Goal: Task Accomplishment & Management: Manage account settings

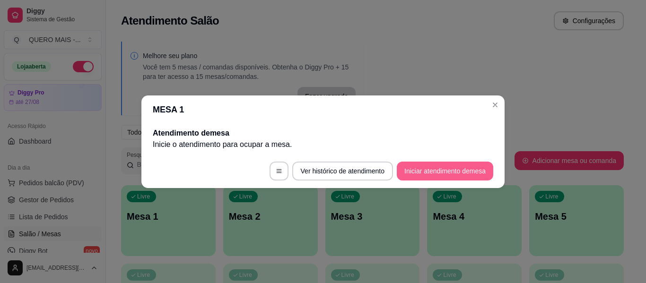
click at [442, 170] on button "Iniciar atendimento de mesa" at bounding box center [445, 171] width 97 height 19
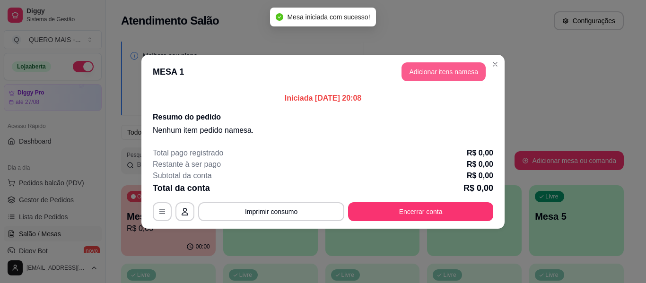
click at [456, 75] on button "Adicionar itens na mesa" at bounding box center [444, 71] width 84 height 19
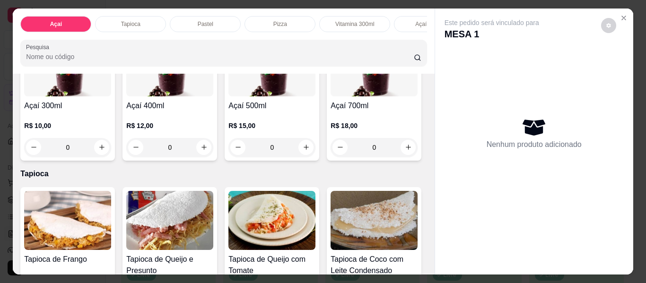
scroll to position [331, 0]
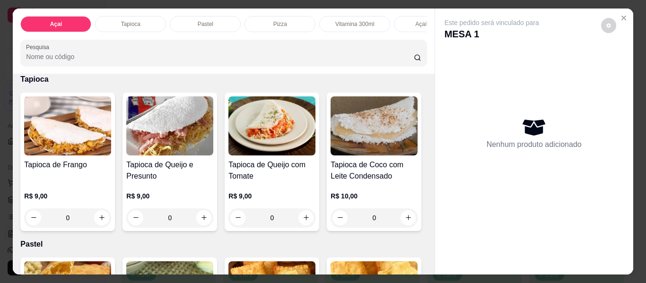
click at [331, 62] on div "0" at bounding box center [374, 53] width 87 height 19
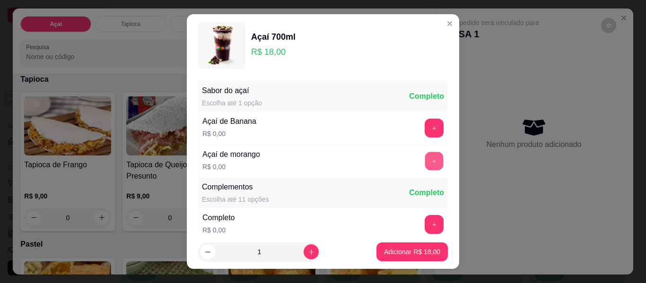
click at [425, 160] on button "+" at bounding box center [434, 161] width 18 height 18
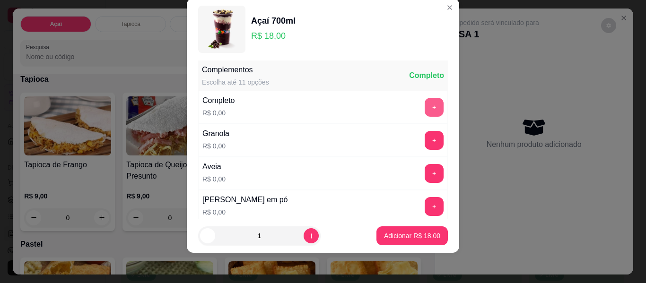
click at [425, 109] on button "+" at bounding box center [434, 107] width 19 height 19
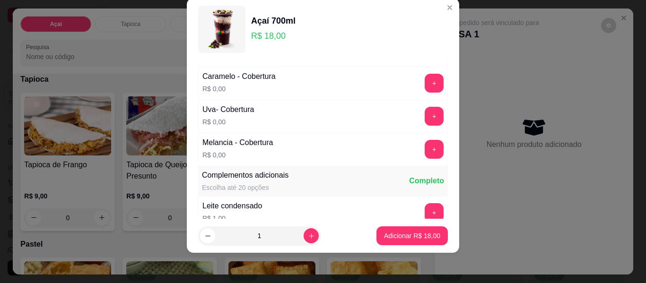
scroll to position [622, 0]
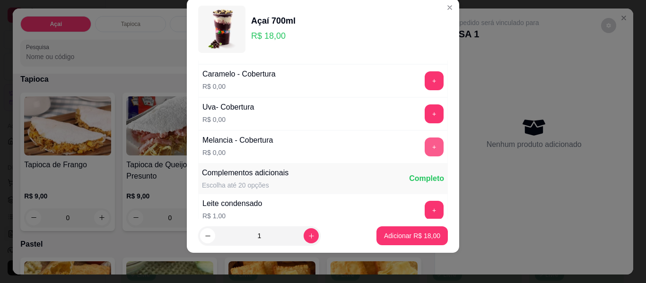
click at [425, 149] on button "+" at bounding box center [434, 147] width 19 height 19
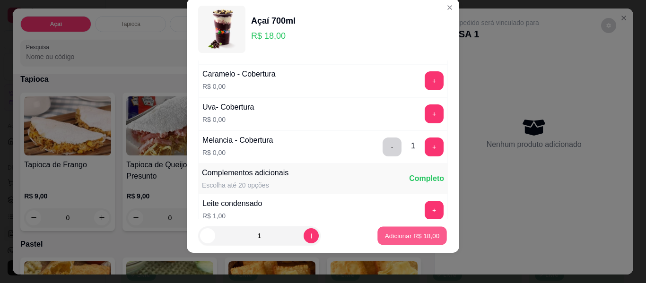
click at [402, 237] on p "Adicionar R$ 18,00" at bounding box center [412, 235] width 55 height 9
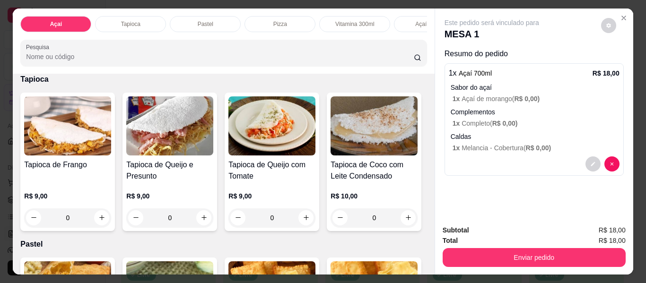
click at [521, 256] on button "Enviar pedido" at bounding box center [534, 257] width 183 height 19
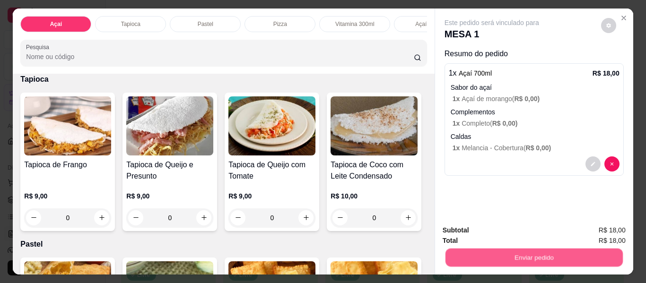
click at [509, 252] on button "Enviar pedido" at bounding box center [533, 258] width 177 height 18
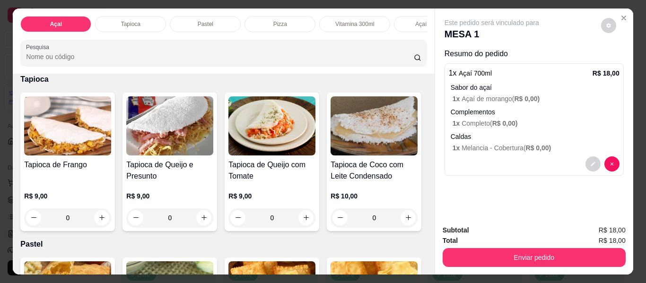
click at [500, 228] on div "Subtotal R$ 18,00" at bounding box center [534, 230] width 183 height 10
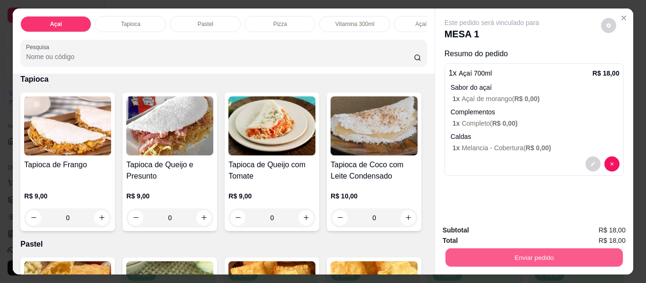
click at [501, 255] on button "Enviar pedido" at bounding box center [533, 258] width 177 height 18
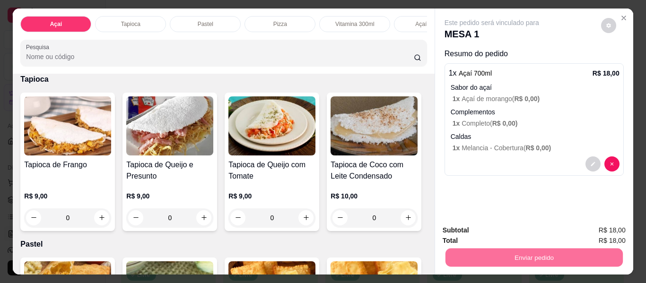
click at [477, 231] on button "Não registrar e enviar pedido" at bounding box center [503, 231] width 96 height 18
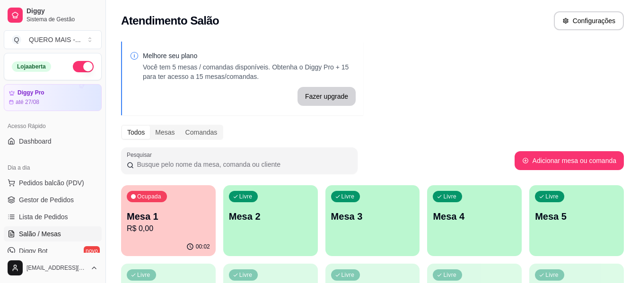
click at [284, 234] on div "Livre Mesa 2" at bounding box center [270, 215] width 95 height 60
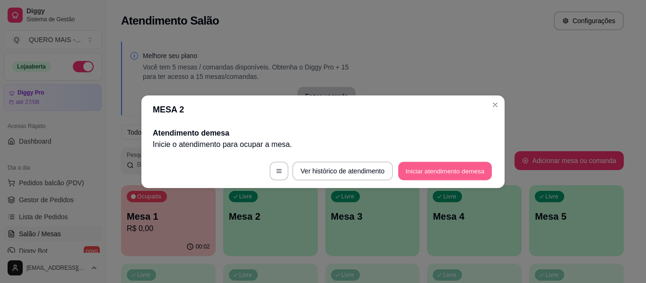
click at [410, 172] on button "Iniciar atendimento de mesa" at bounding box center [445, 171] width 94 height 18
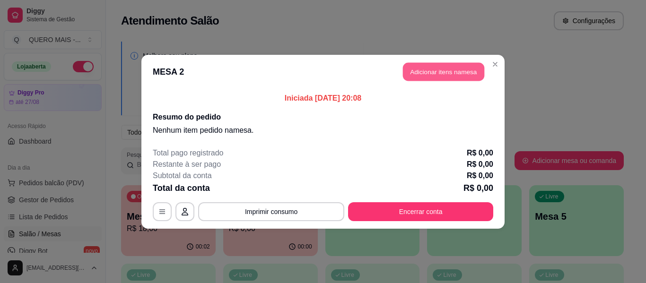
click at [443, 75] on button "Adicionar itens na mesa" at bounding box center [443, 71] width 81 height 18
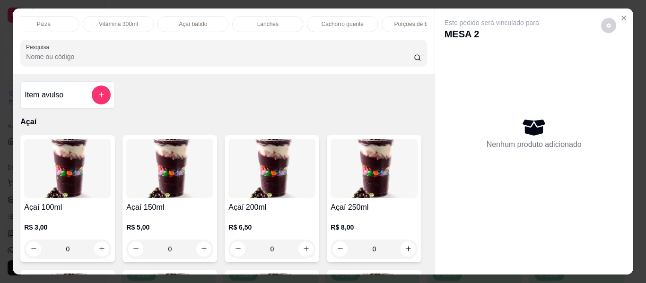
scroll to position [0, 238]
drag, startPoint x: 246, startPoint y: 15, endPoint x: 245, endPoint y: 20, distance: 5.3
click at [247, 16] on div "Lanches" at bounding box center [266, 24] width 71 height 16
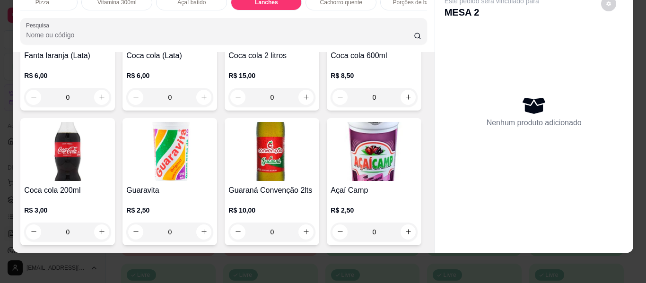
scroll to position [1958, 0]
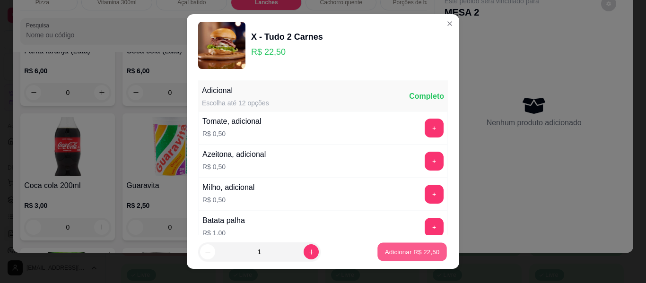
click at [385, 251] on p "Adicionar R$ 22,50" at bounding box center [412, 251] width 55 height 9
type input "1"
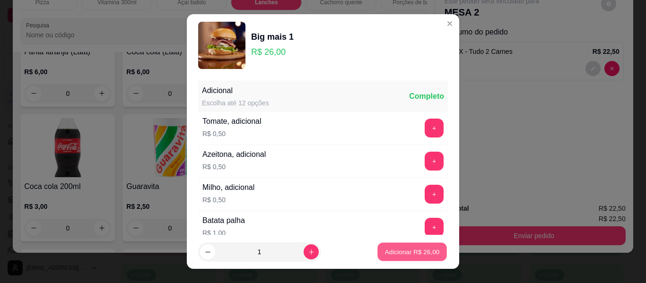
click at [385, 248] on p "Adicionar R$ 26,00" at bounding box center [412, 251] width 55 height 9
type input "1"
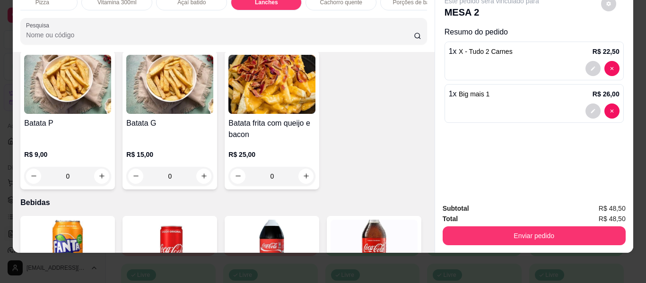
scroll to position [1674, 0]
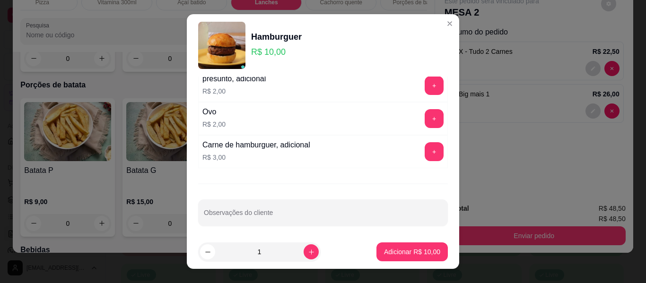
scroll to position [212, 0]
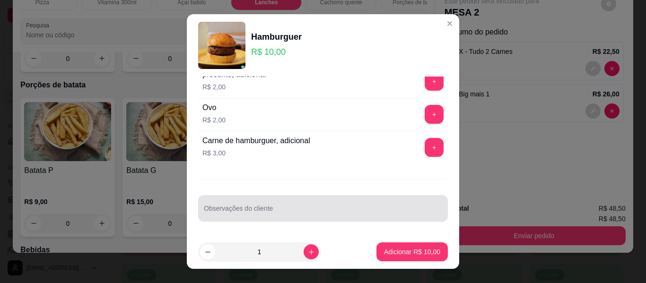
click at [350, 204] on div at bounding box center [323, 208] width 238 height 19
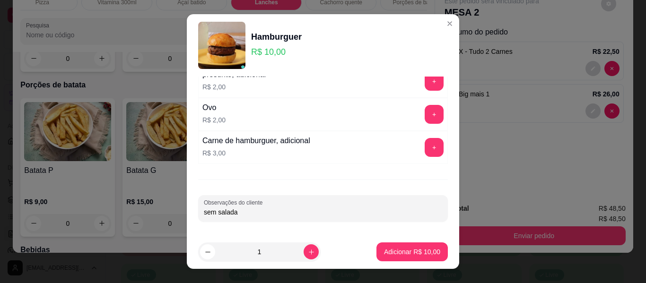
scroll to position [118, 0]
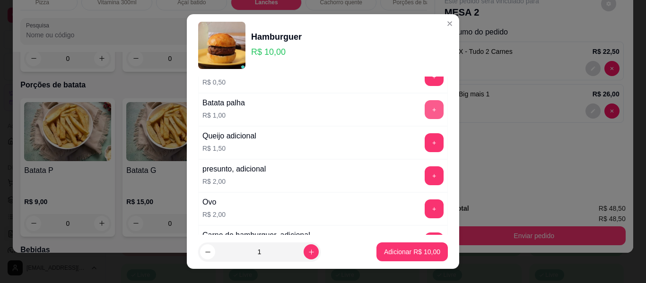
type input "sem salada"
click at [425, 118] on button "+" at bounding box center [434, 109] width 19 height 19
click at [423, 250] on p "Adicionar R$ 11,00" at bounding box center [412, 251] width 56 height 9
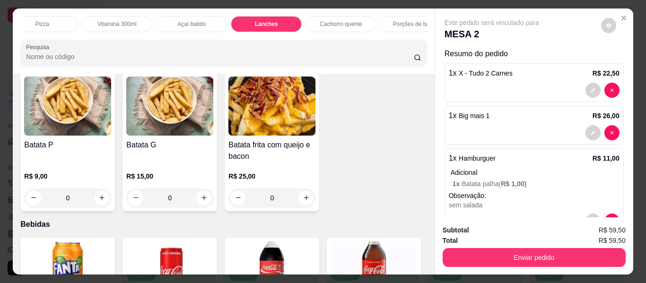
scroll to position [0, 476]
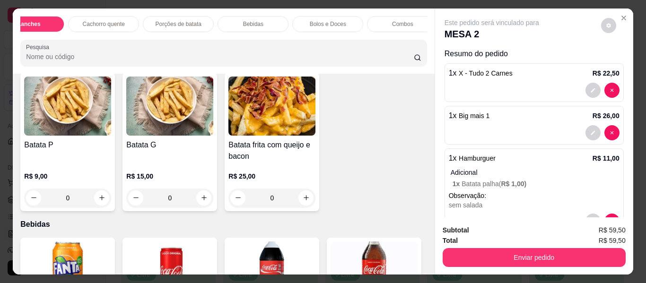
click at [247, 20] on p "Bebidas" at bounding box center [253, 24] width 20 height 8
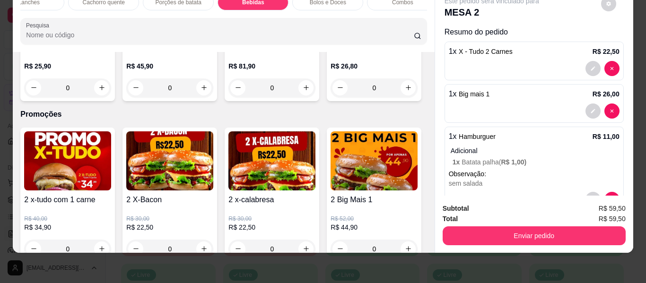
scroll to position [2741, 0]
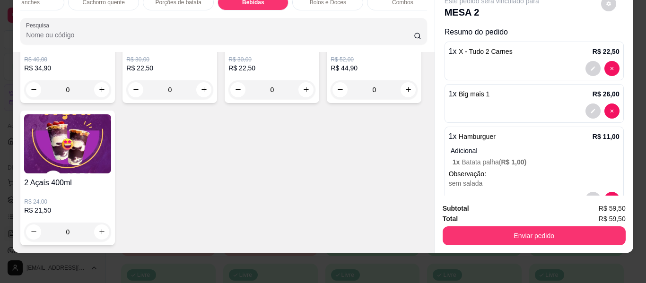
type input "1"
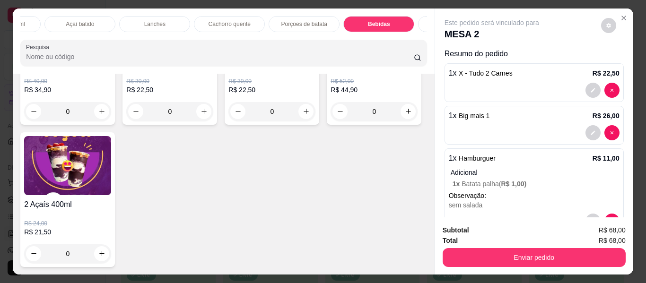
scroll to position [0, 347]
click at [293, 16] on div "Porções de batata" at bounding box center [306, 24] width 71 height 16
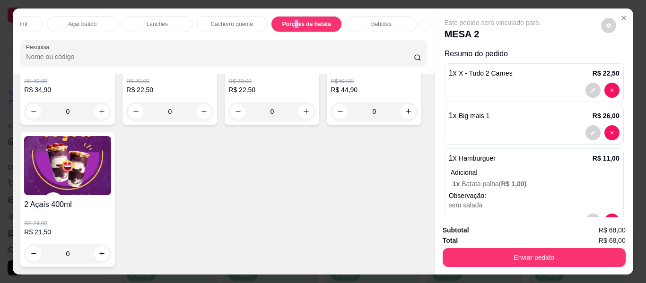
scroll to position [26, 0]
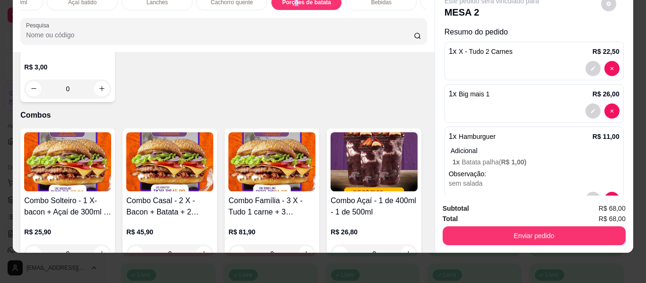
type input "1"
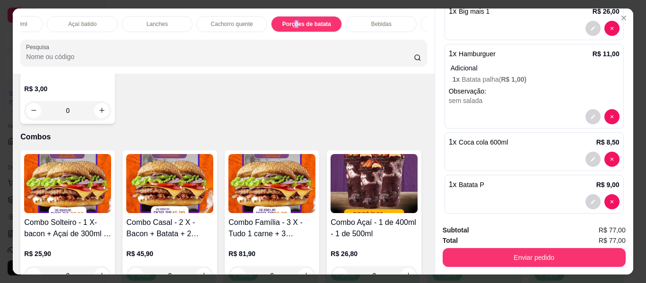
scroll to position [114, 0]
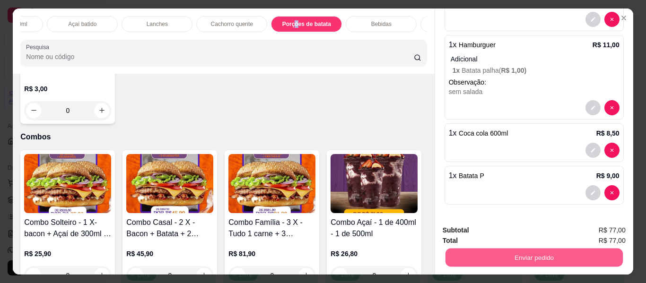
click at [496, 253] on button "Enviar pedido" at bounding box center [533, 258] width 177 height 18
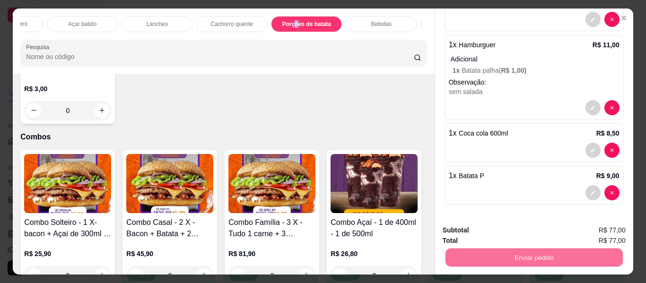
click at [480, 233] on button "Não registrar e enviar pedido" at bounding box center [503, 231] width 98 height 18
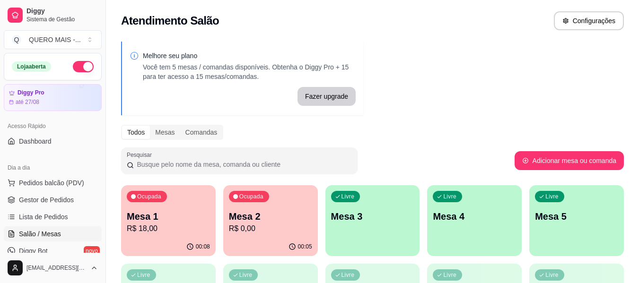
click at [384, 215] on p "Mesa 3" at bounding box center [372, 216] width 83 height 13
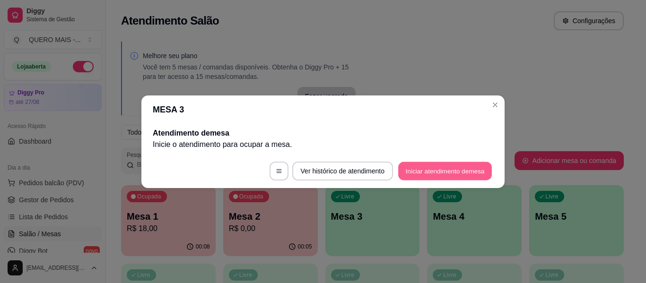
click at [451, 173] on button "Iniciar atendimento de mesa" at bounding box center [445, 171] width 94 height 18
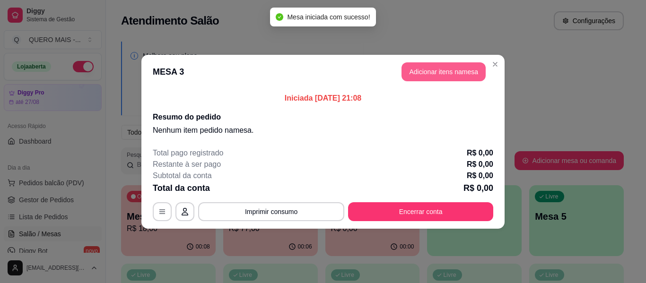
click at [426, 75] on button "Adicionar itens na mesa" at bounding box center [444, 71] width 84 height 19
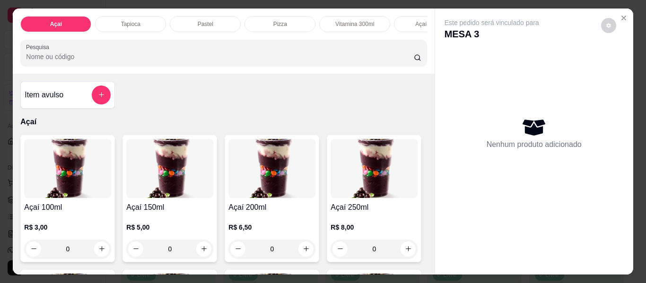
scroll to position [0, 562]
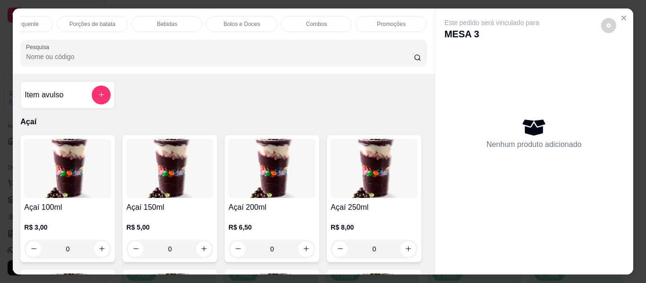
click at [377, 20] on p "Promoções" at bounding box center [391, 24] width 29 height 8
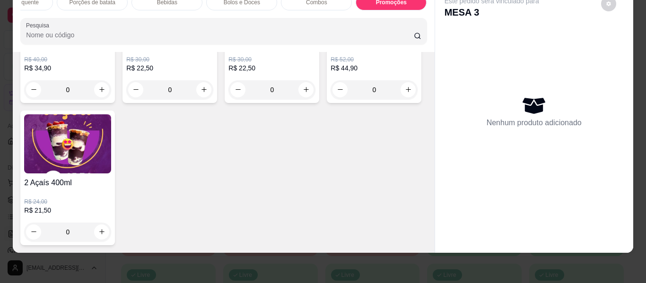
scroll to position [3684, 0]
click at [111, 225] on div "0" at bounding box center [67, 232] width 87 height 19
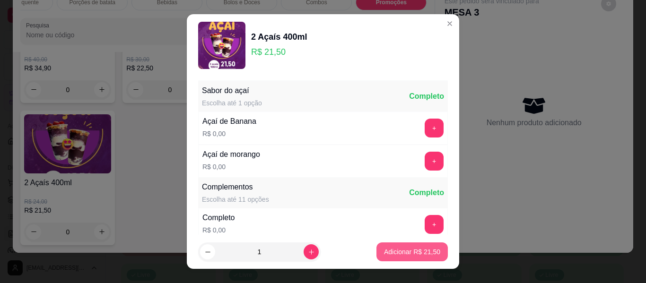
click at [399, 249] on p "Adicionar R$ 21,50" at bounding box center [412, 251] width 56 height 9
type input "1"
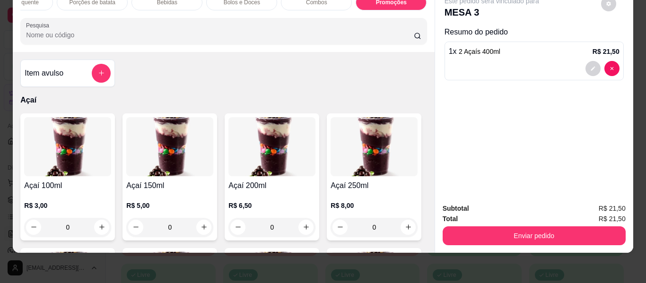
scroll to position [237, 0]
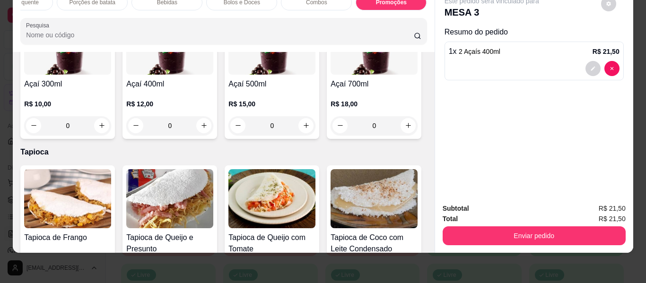
click at [111, 125] on div "0" at bounding box center [67, 125] width 87 height 19
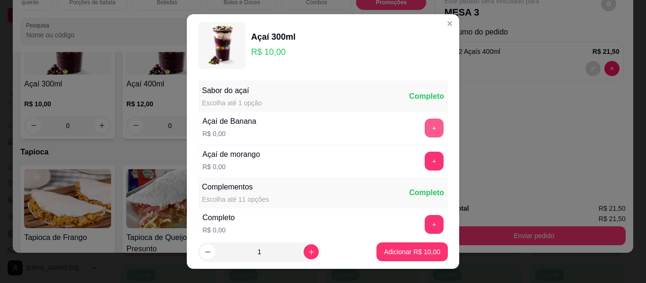
click at [425, 125] on button "+" at bounding box center [434, 128] width 19 height 19
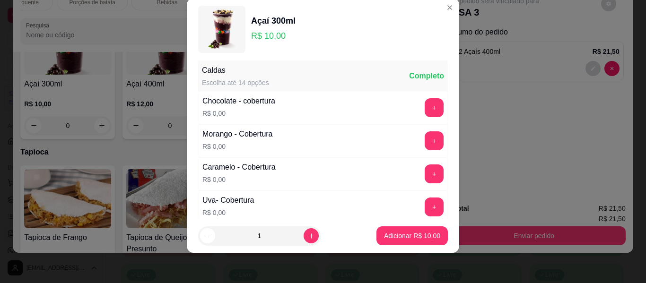
scroll to position [574, 0]
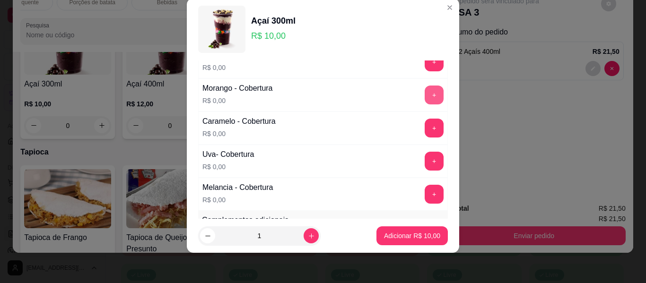
click at [425, 98] on button "+" at bounding box center [434, 95] width 19 height 19
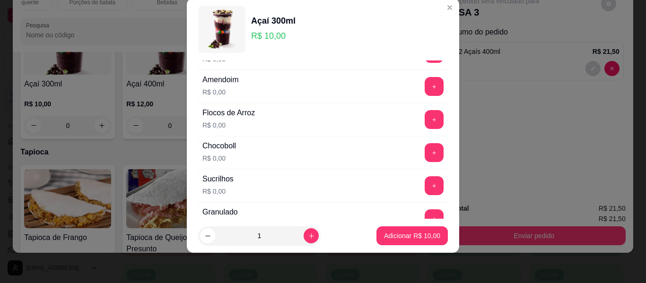
scroll to position [243, 0]
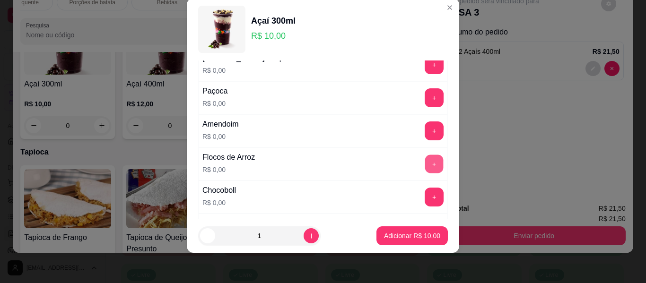
click at [425, 168] on button "+" at bounding box center [434, 164] width 18 height 18
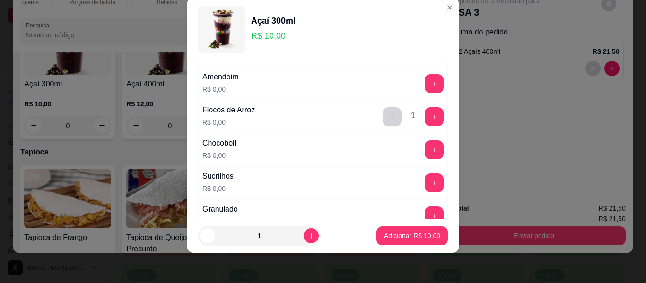
scroll to position [196, 0]
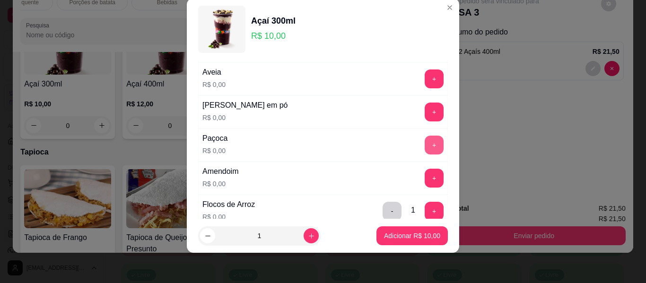
click at [425, 141] on button "+" at bounding box center [434, 145] width 19 height 19
click at [425, 115] on button "+" at bounding box center [434, 112] width 18 height 18
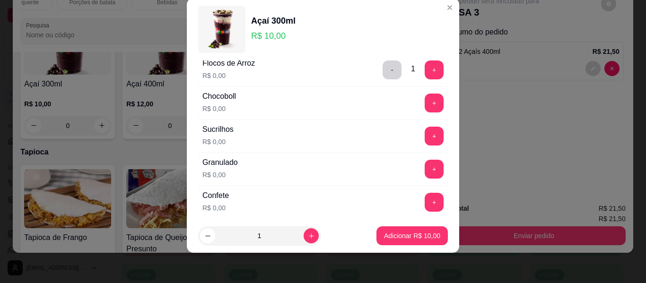
scroll to position [338, 0]
click at [425, 168] on button "+" at bounding box center [434, 169] width 18 height 18
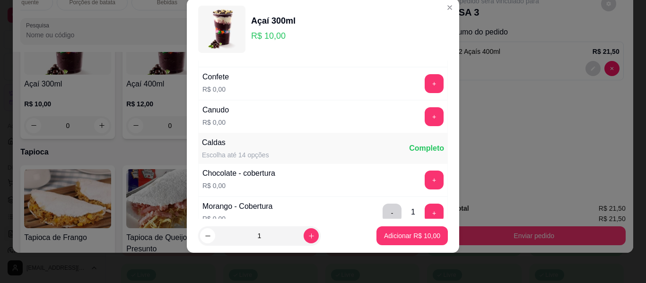
scroll to position [480, 0]
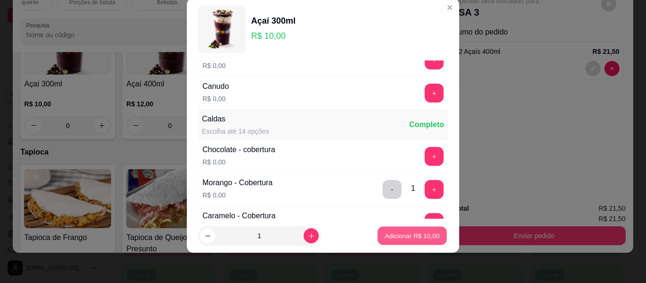
click at [399, 232] on p "Adicionar R$ 10,00" at bounding box center [412, 235] width 55 height 9
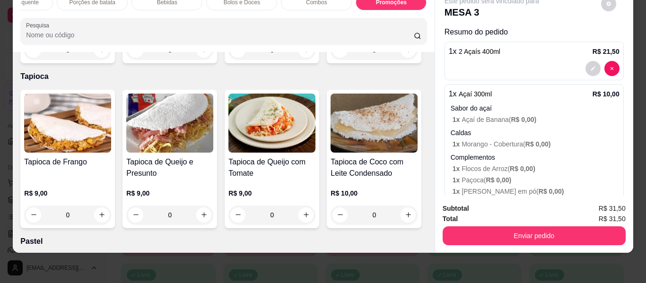
scroll to position [331, 0]
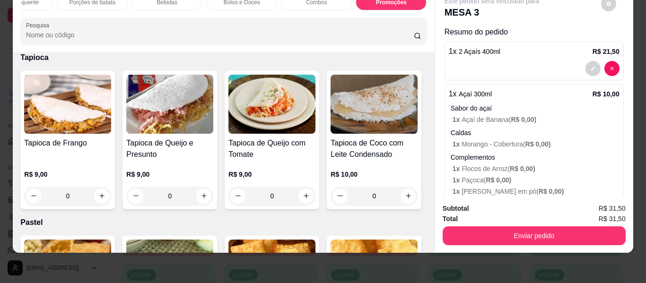
click at [229, 41] on div "0" at bounding box center [272, 31] width 87 height 19
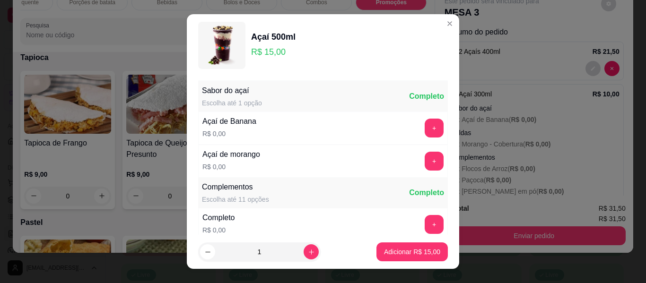
click at [425, 126] on button "+" at bounding box center [434, 128] width 19 height 19
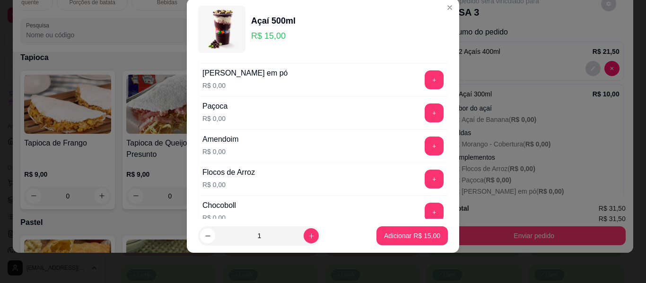
scroll to position [243, 0]
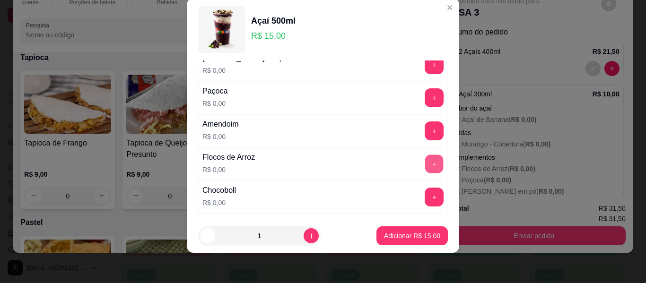
click at [425, 166] on button "+" at bounding box center [434, 164] width 18 height 18
click at [425, 98] on button "+" at bounding box center [434, 97] width 19 height 19
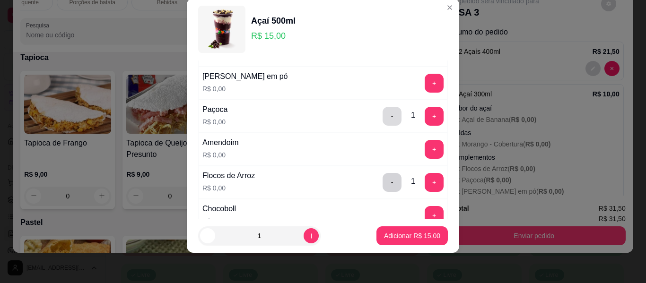
scroll to position [196, 0]
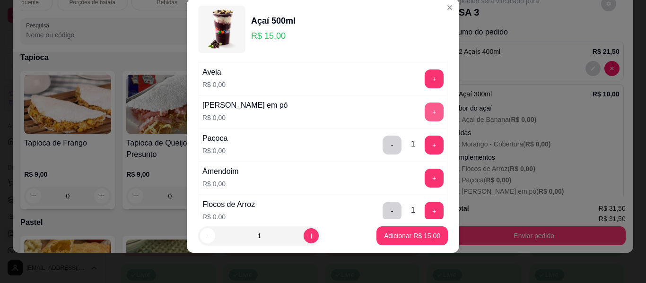
click at [425, 114] on button "+" at bounding box center [434, 112] width 19 height 19
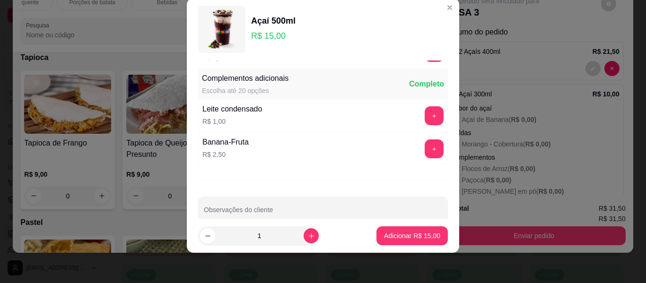
scroll to position [734, 0]
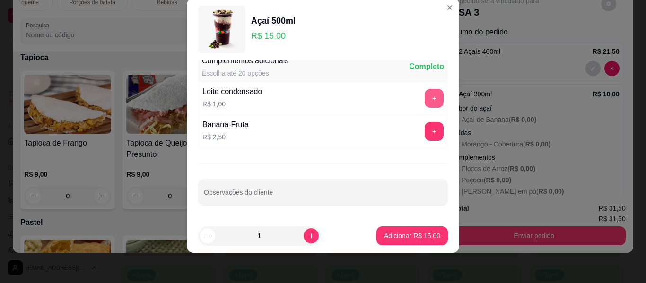
click at [425, 99] on button "+" at bounding box center [434, 98] width 19 height 19
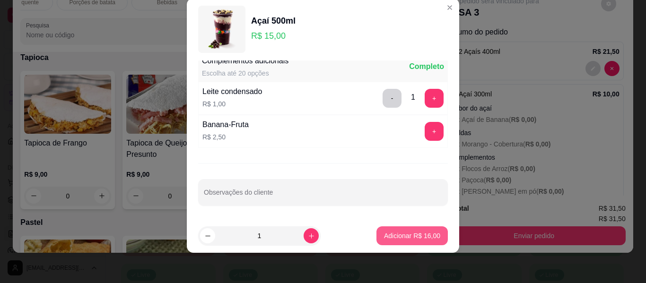
click at [406, 238] on p "Adicionar R$ 16,00" at bounding box center [412, 235] width 56 height 9
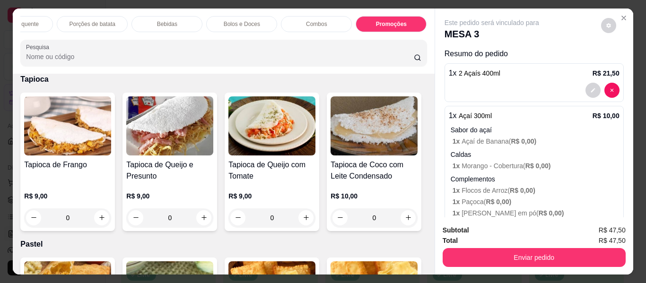
scroll to position [0, 0]
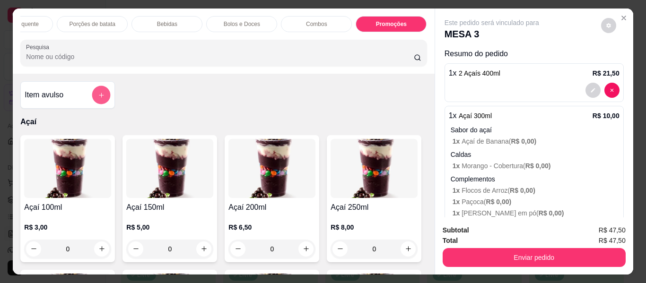
click at [93, 100] on button "add-separate-item" at bounding box center [101, 95] width 18 height 18
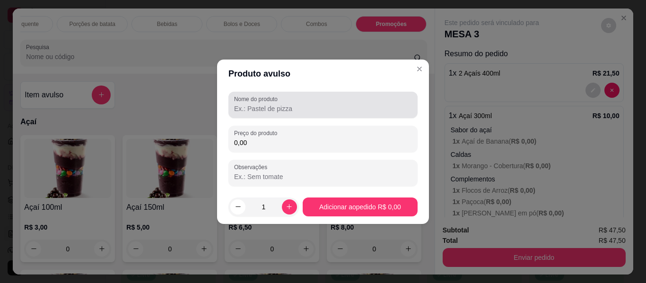
click at [283, 109] on input "Nome do produto" at bounding box center [323, 108] width 178 height 9
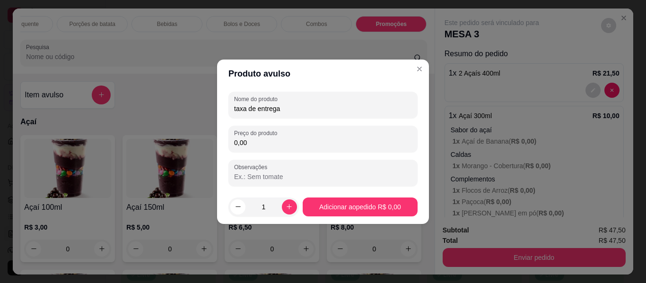
type input "taxa de entrega"
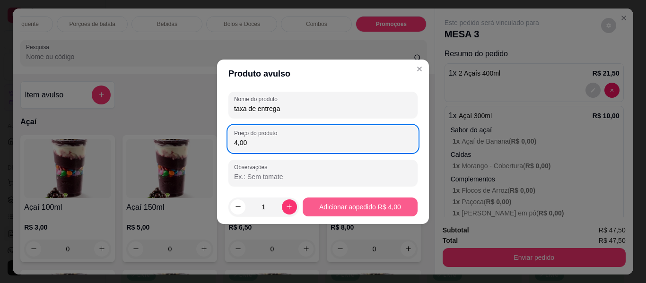
type input "4,00"
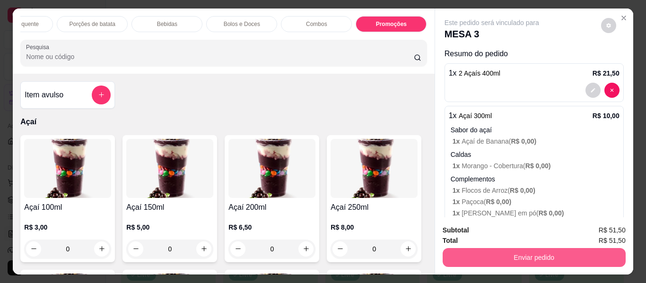
click at [513, 253] on button "Enviar pedido" at bounding box center [534, 257] width 183 height 19
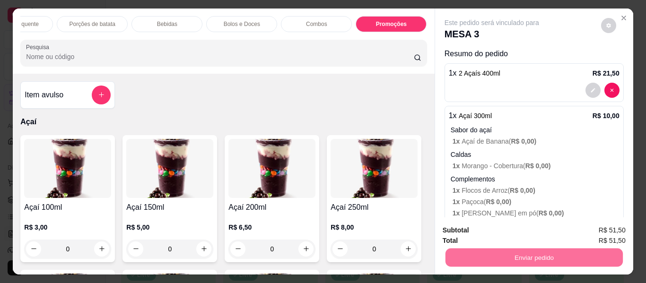
click at [500, 230] on button "Não registrar e enviar pedido" at bounding box center [503, 231] width 96 height 18
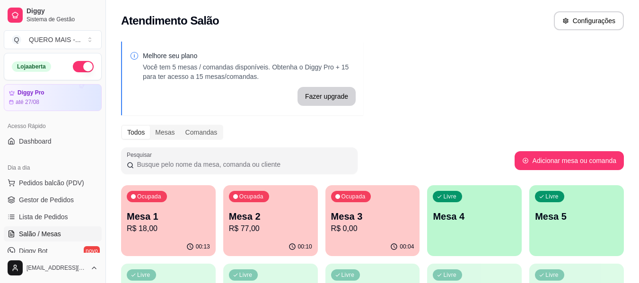
click at [483, 217] on p "Mesa 4" at bounding box center [474, 216] width 83 height 13
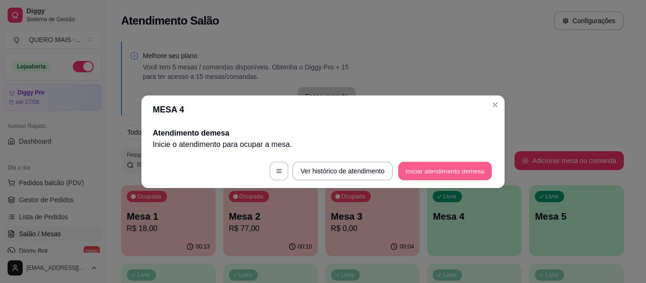
click at [446, 176] on button "Iniciar atendimento de mesa" at bounding box center [445, 171] width 94 height 18
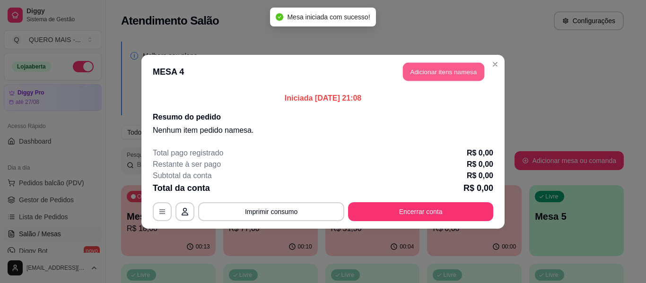
click at [446, 65] on button "Adicionar itens na mesa" at bounding box center [443, 71] width 81 height 18
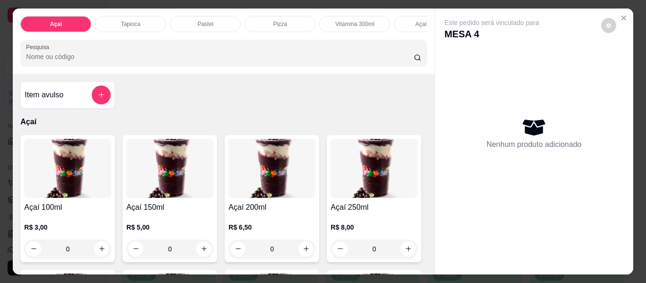
click at [116, 21] on div "Tapioca" at bounding box center [130, 24] width 71 height 16
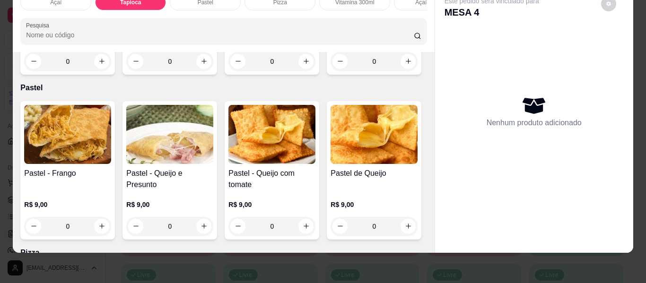
scroll to position [608, 0]
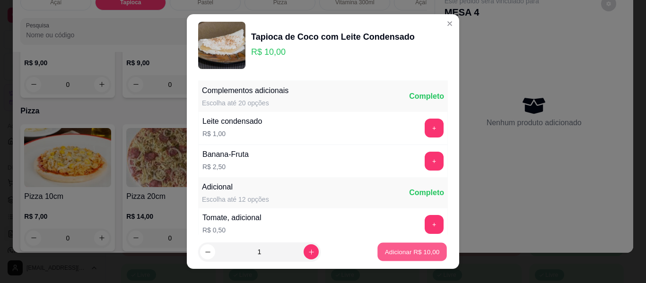
click at [408, 255] on p "Adicionar R$ 10,00" at bounding box center [412, 251] width 55 height 9
type input "1"
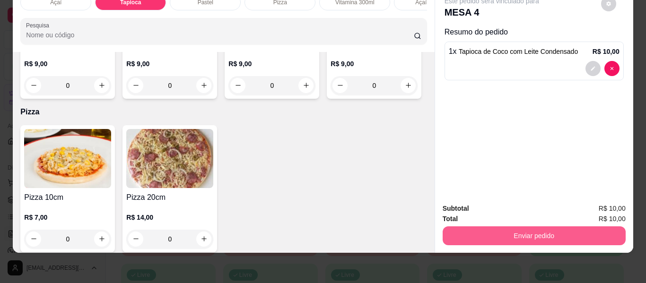
click at [521, 230] on button "Enviar pedido" at bounding box center [534, 236] width 183 height 19
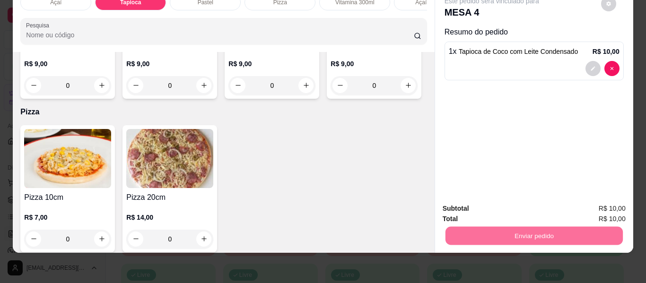
click at [484, 203] on button "Não registrar e enviar pedido" at bounding box center [503, 205] width 98 height 18
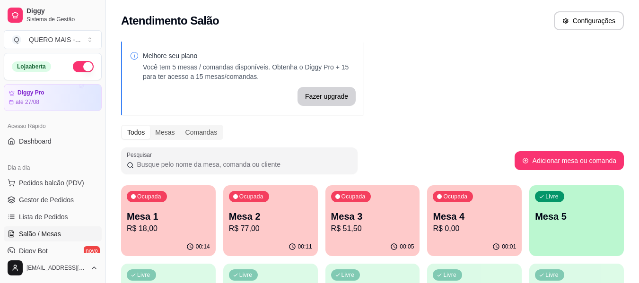
click at [569, 229] on div "Livre Mesa 5" at bounding box center [576, 215] width 95 height 60
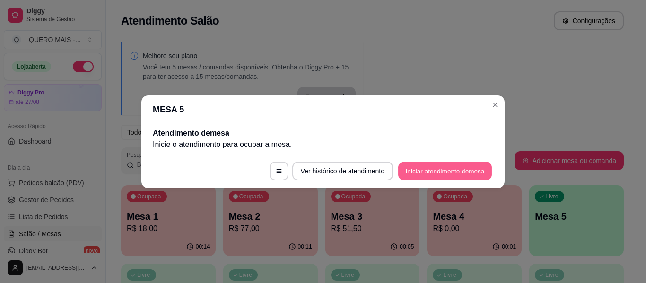
click at [422, 172] on button "Iniciar atendimento de mesa" at bounding box center [445, 171] width 94 height 18
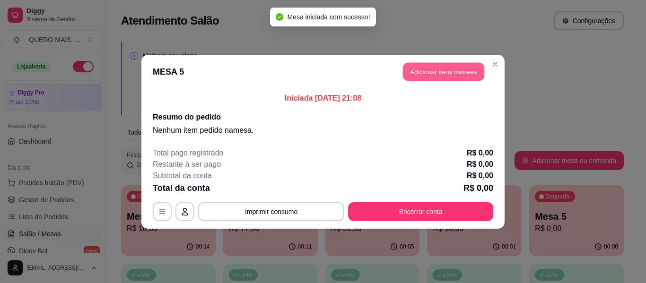
click at [424, 77] on button "Adicionar itens na mesa" at bounding box center [443, 71] width 81 height 18
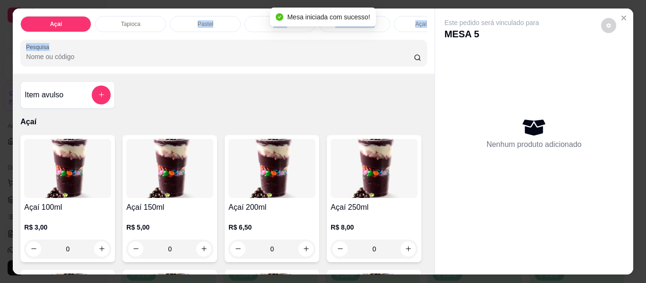
drag, startPoint x: 273, startPoint y: 51, endPoint x: 193, endPoint y: 38, distance: 81.9
click at [417, 59] on div "Açaí Tapioca Pastel Pizza Vitamina 300ml Açaí batido Lanches Cachorro quente Po…" at bounding box center [224, 41] width 422 height 65
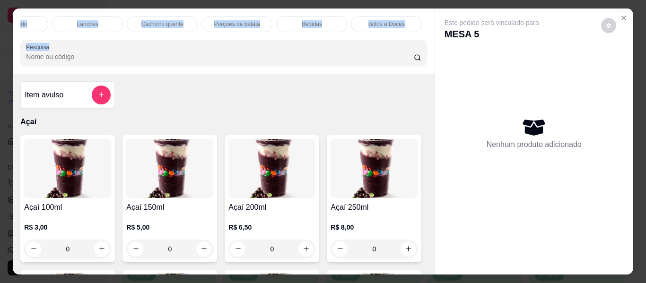
scroll to position [0, 562]
click at [371, 20] on div "Promoções" at bounding box center [391, 24] width 71 height 16
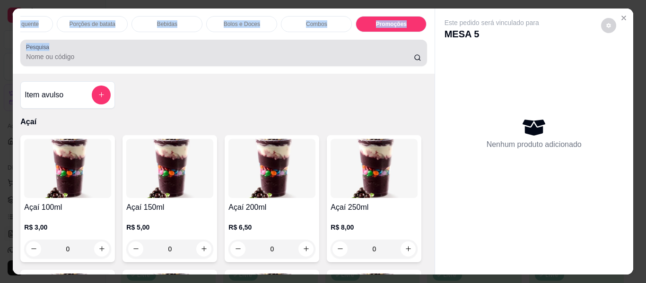
scroll to position [26, 0]
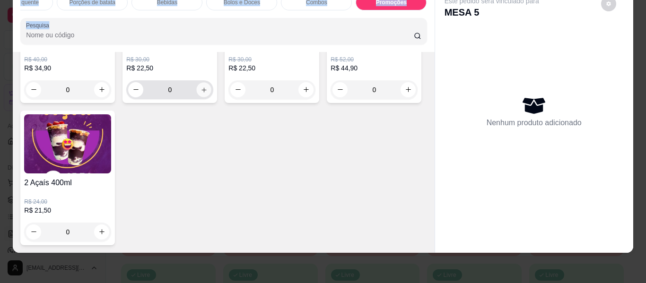
click at [202, 94] on icon "increase-product-quantity" at bounding box center [204, 90] width 7 height 7
type input "1"
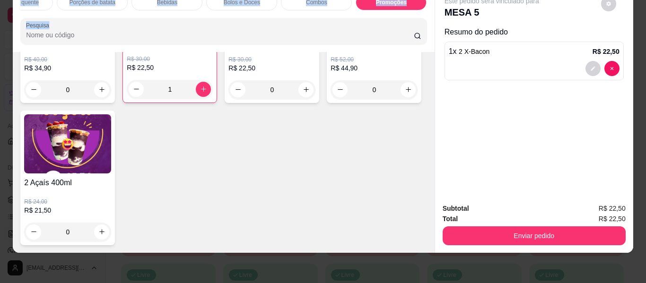
scroll to position [0, 0]
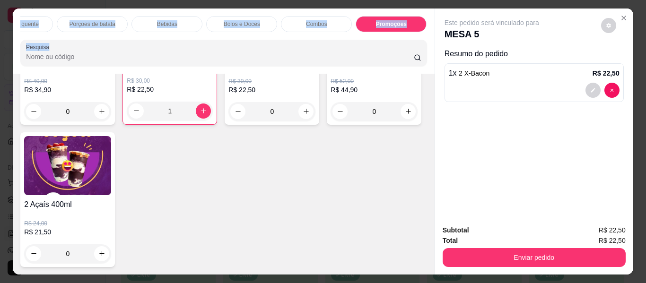
click at [162, 21] on p "Bebidas" at bounding box center [167, 24] width 20 height 8
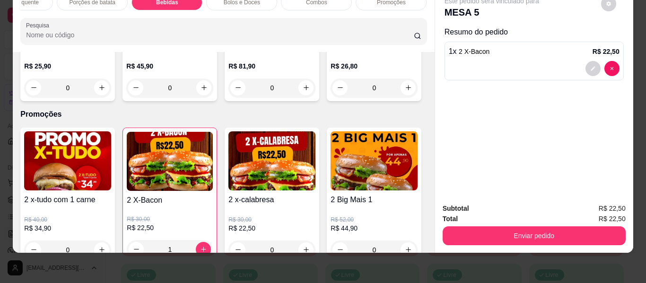
scroll to position [2693, 0]
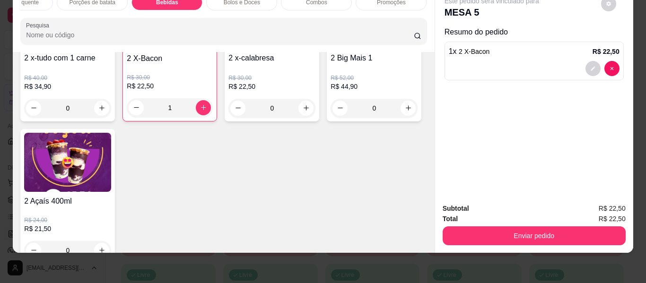
type input "1"
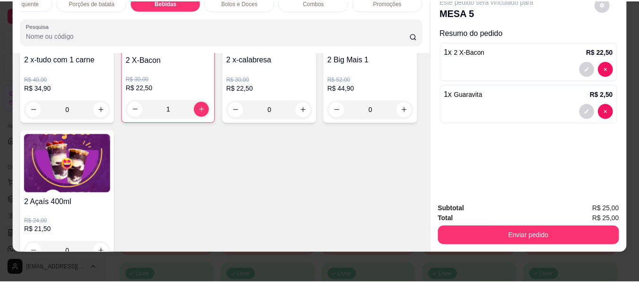
scroll to position [0, 0]
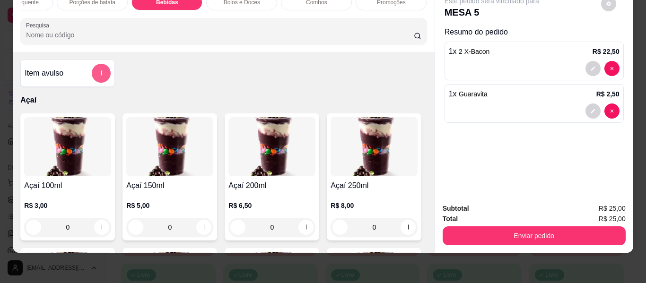
click at [101, 72] on icon "add-separate-item" at bounding box center [101, 73] width 7 height 7
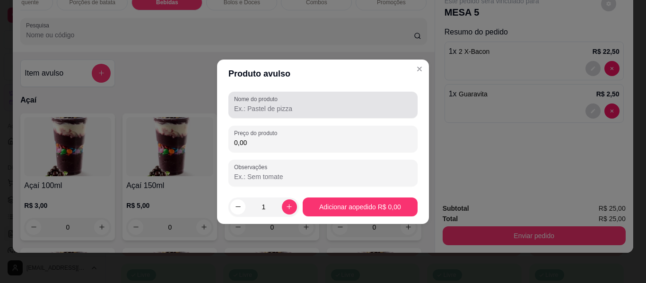
click at [280, 111] on input "Nome do produto" at bounding box center [323, 108] width 178 height 9
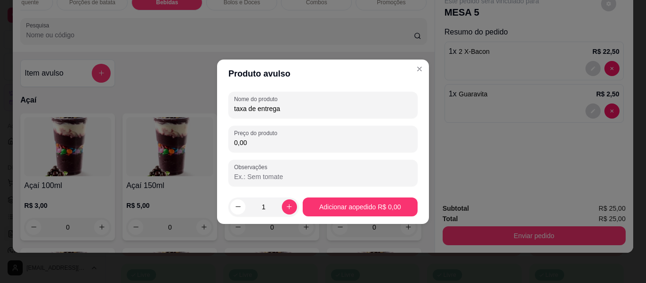
type input "taxa de entrega"
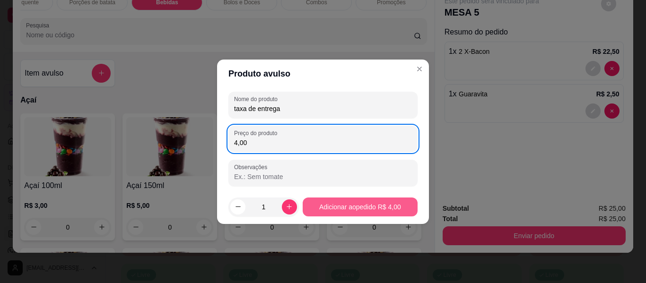
type input "4,00"
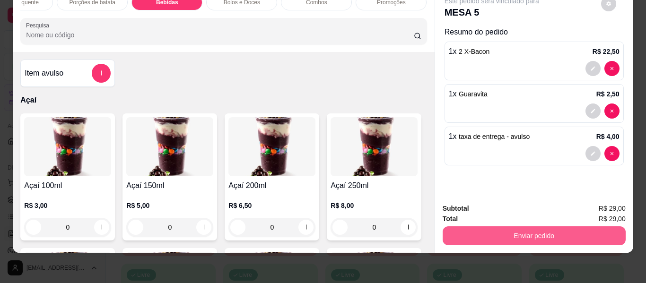
click at [488, 228] on button "Enviar pedido" at bounding box center [534, 236] width 183 height 19
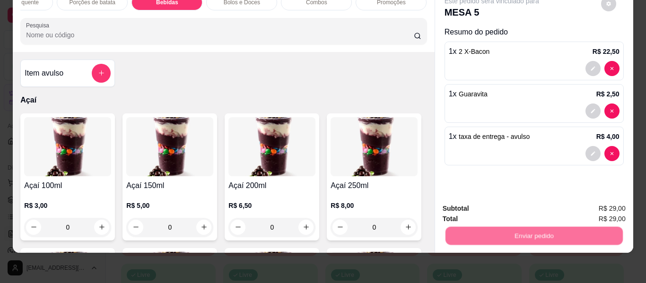
click at [487, 200] on button "Não registrar e enviar pedido" at bounding box center [503, 205] width 96 height 18
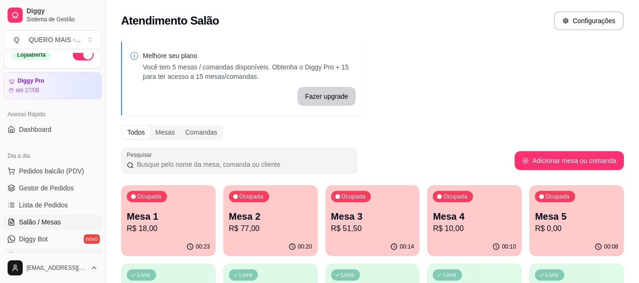
scroll to position [95, 0]
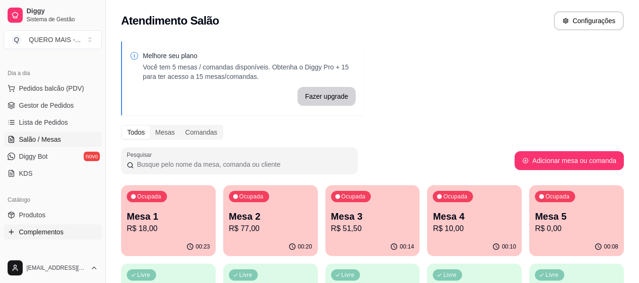
click at [45, 233] on span "Complementos" at bounding box center [41, 232] width 44 height 9
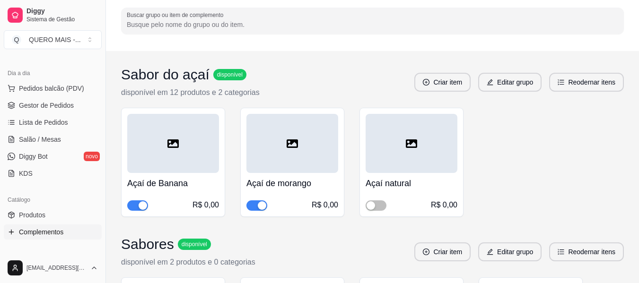
scroll to position [189, 0]
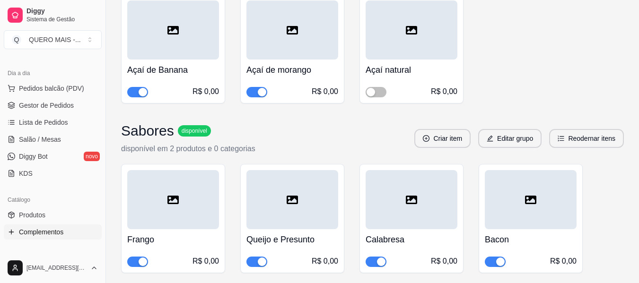
click at [265, 92] on div "button" at bounding box center [262, 92] width 9 height 9
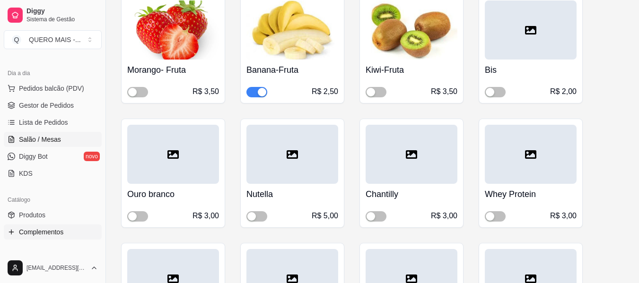
click at [21, 138] on span "Salão / Mesas" at bounding box center [40, 139] width 42 height 9
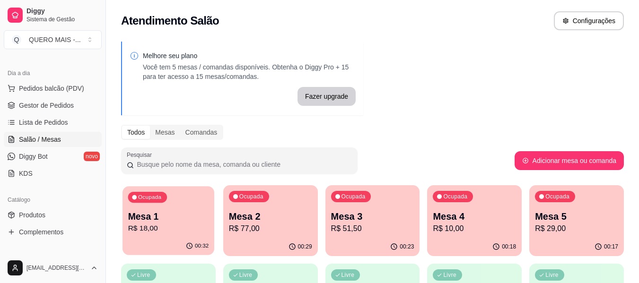
click at [182, 243] on div "00:32" at bounding box center [169, 247] width 92 height 18
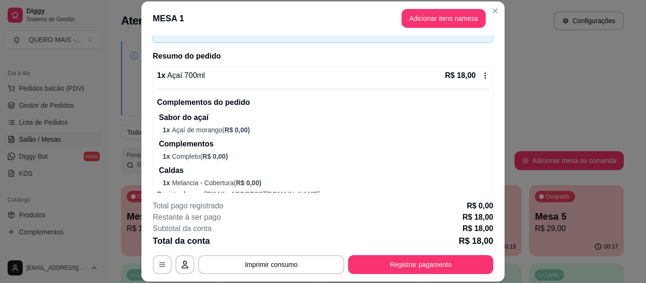
scroll to position [75, 0]
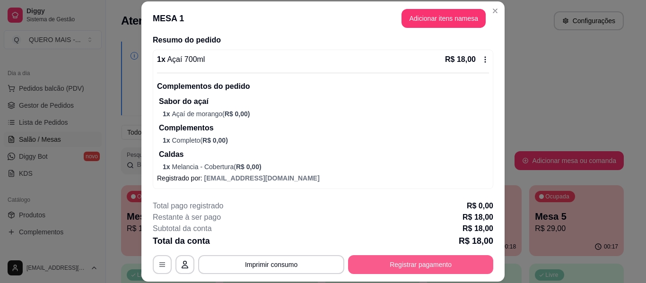
click at [405, 264] on button "Registrar pagamento" at bounding box center [420, 265] width 145 height 19
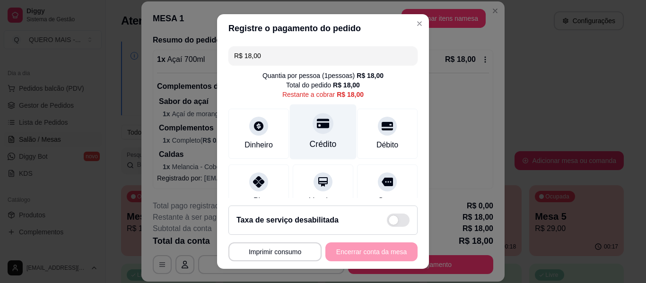
click at [313, 130] on div at bounding box center [323, 123] width 21 height 21
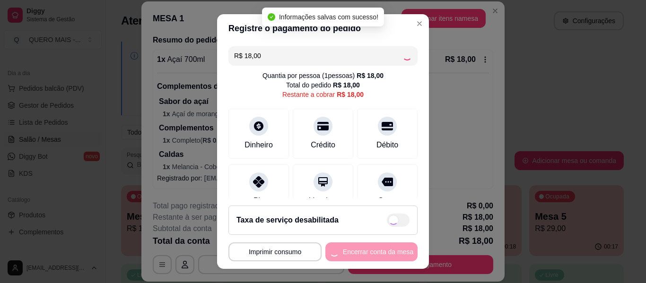
type input "R$ 0,00"
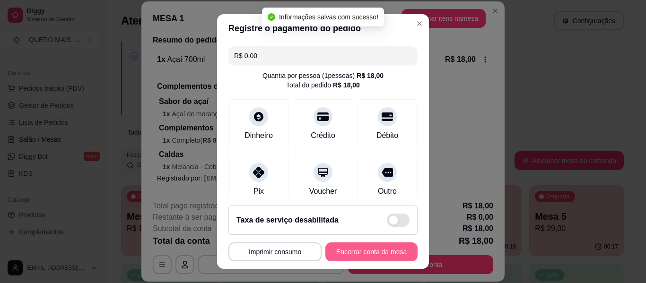
click at [355, 250] on button "Encerrar conta da mesa" at bounding box center [372, 252] width 92 height 19
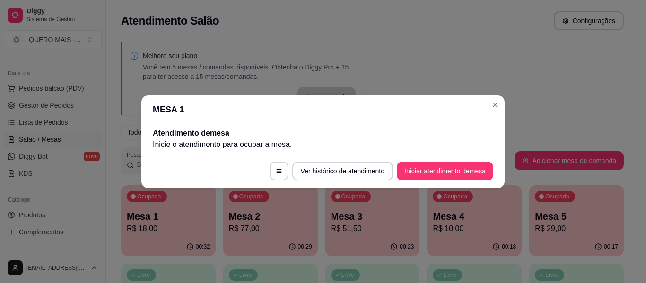
scroll to position [0, 0]
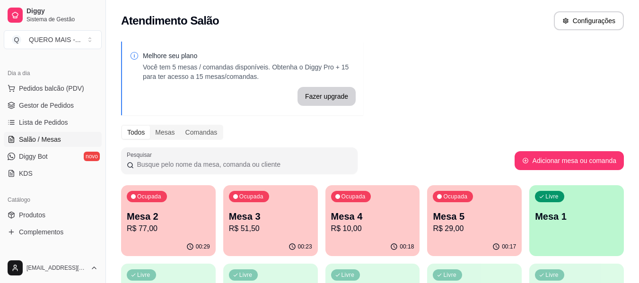
click at [543, 220] on p "Mesa 1" at bounding box center [576, 216] width 83 height 13
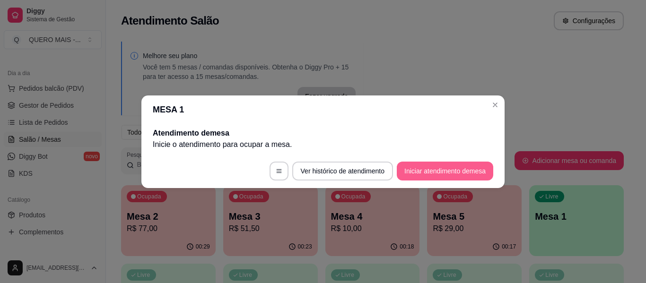
click at [431, 173] on button "Iniciar atendimento de mesa" at bounding box center [445, 171] width 97 height 19
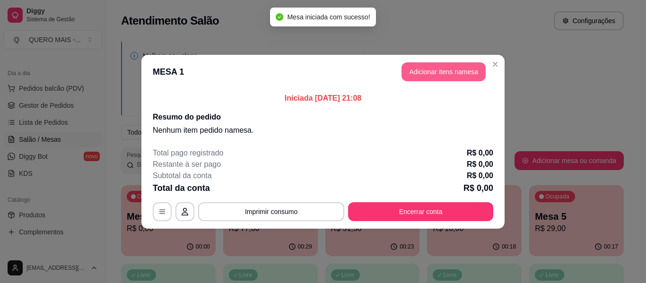
click at [417, 76] on button "Adicionar itens na mesa" at bounding box center [444, 71] width 84 height 19
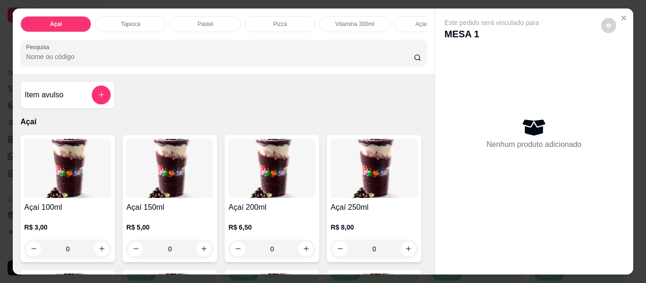
scroll to position [0, 562]
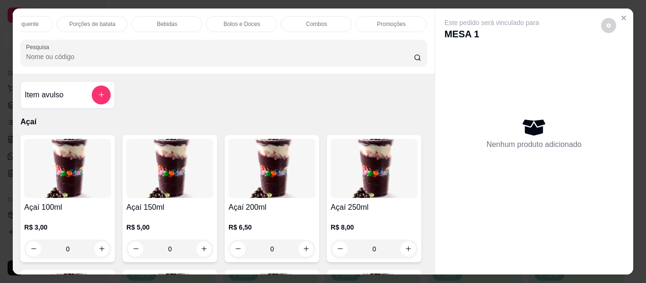
drag, startPoint x: 386, startPoint y: 19, endPoint x: 364, endPoint y: 52, distance: 39.4
click at [386, 20] on p "Promoções" at bounding box center [391, 24] width 29 height 8
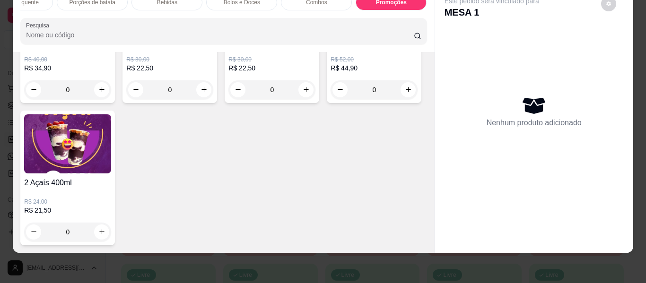
scroll to position [3684, 0]
click at [111, 224] on div "0" at bounding box center [67, 232] width 87 height 19
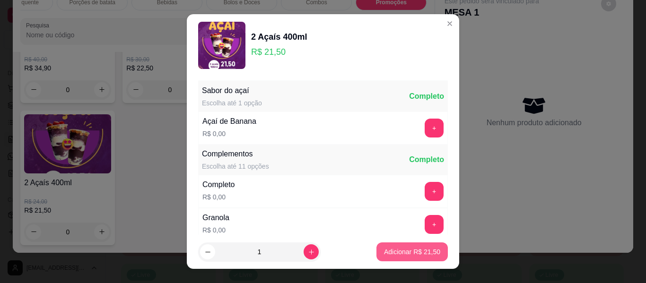
click at [410, 255] on p "Adicionar R$ 21,50" at bounding box center [412, 251] width 56 height 9
type input "1"
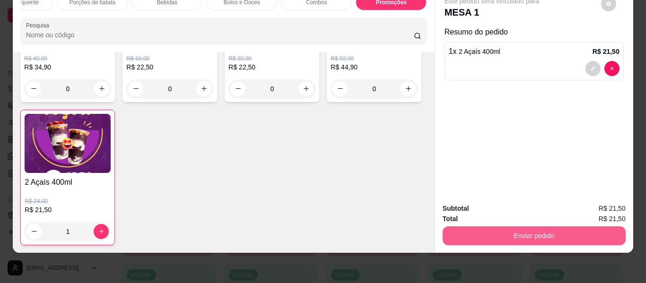
click at [498, 229] on button "Enviar pedido" at bounding box center [534, 236] width 183 height 19
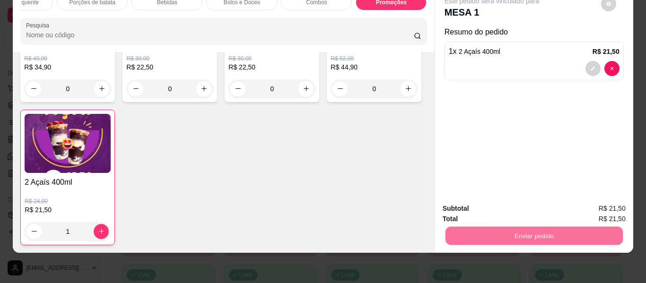
click at [493, 205] on button "Não registrar e enviar pedido" at bounding box center [503, 205] width 98 height 18
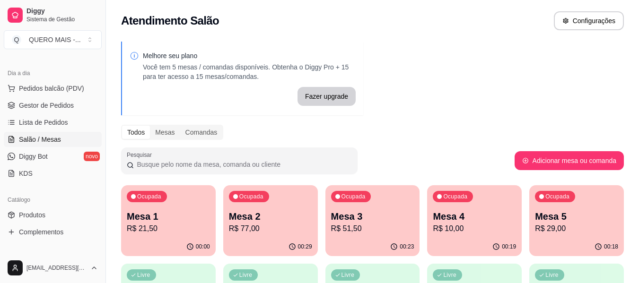
click at [471, 221] on p "Mesa 4" at bounding box center [474, 216] width 83 height 13
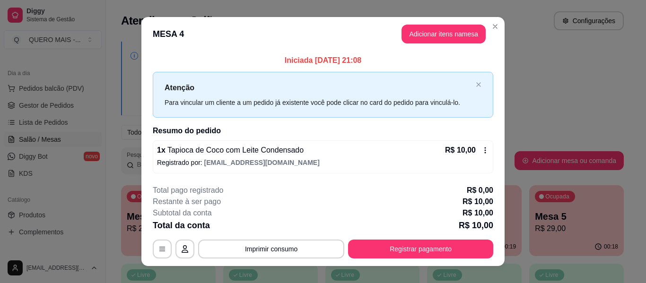
scroll to position [13, 0]
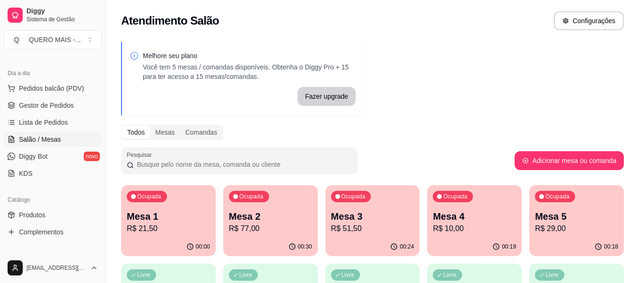
click at [149, 226] on p "R$ 21,50" at bounding box center [168, 228] width 83 height 11
click at [568, 238] on div "00:18" at bounding box center [576, 247] width 95 height 18
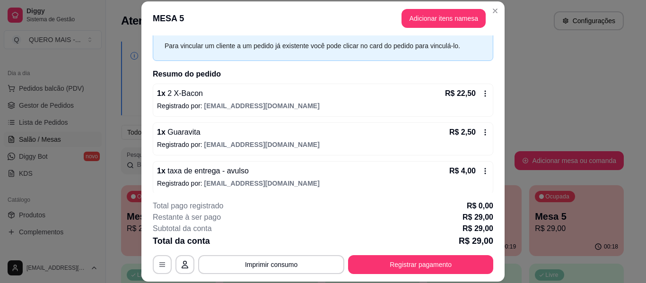
scroll to position [46, 0]
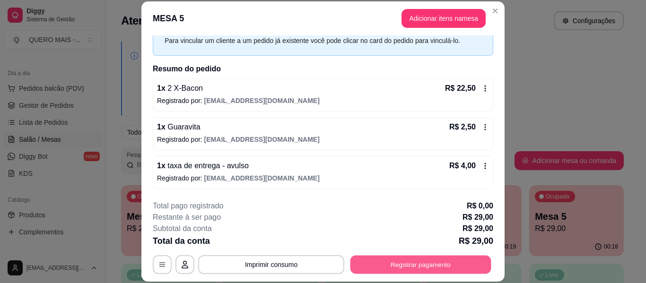
click at [369, 260] on button "Registrar pagamento" at bounding box center [421, 265] width 141 height 18
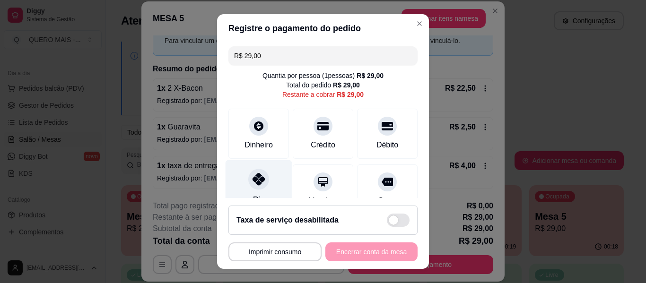
drag, startPoint x: 250, startPoint y: 181, endPoint x: 252, endPoint y: 186, distance: 5.9
click at [253, 181] on icon at bounding box center [259, 179] width 12 height 12
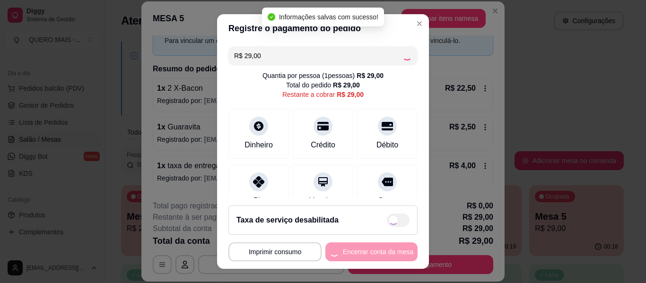
type input "R$ 0,00"
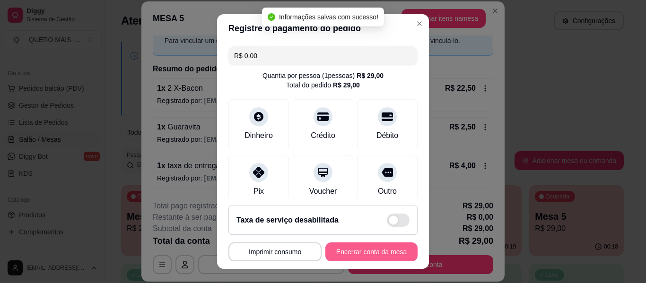
click at [351, 254] on button "Encerrar conta da mesa" at bounding box center [372, 252] width 92 height 19
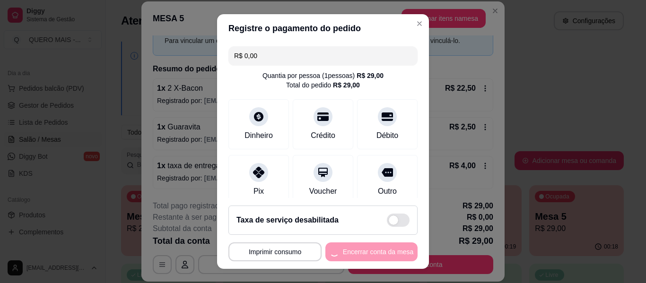
scroll to position [0, 0]
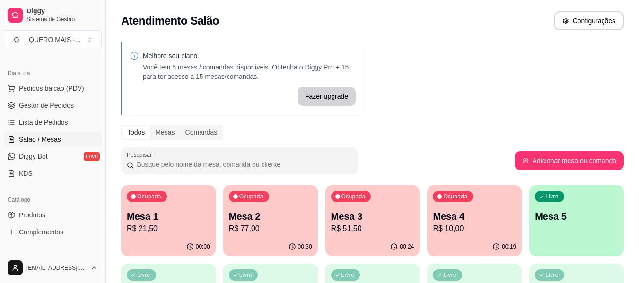
click at [578, 229] on div "Livre Mesa 5" at bounding box center [576, 215] width 95 height 60
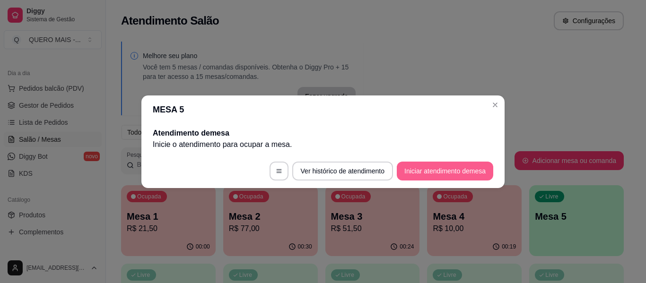
click at [438, 174] on button "Iniciar atendimento de mesa" at bounding box center [445, 171] width 97 height 19
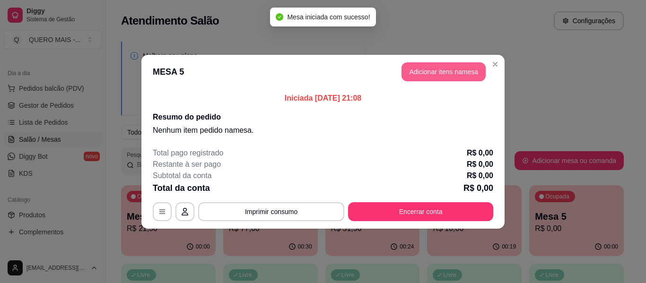
click at [464, 73] on button "Adicionar itens na mesa" at bounding box center [444, 71] width 84 height 19
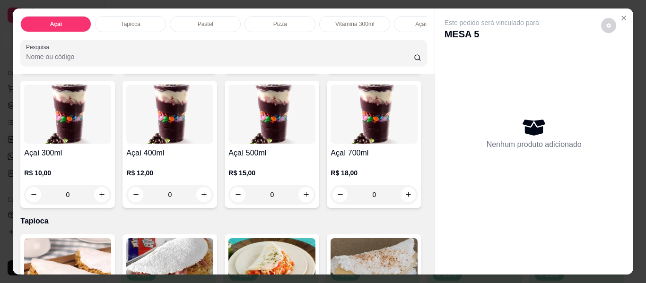
scroll to position [331, 0]
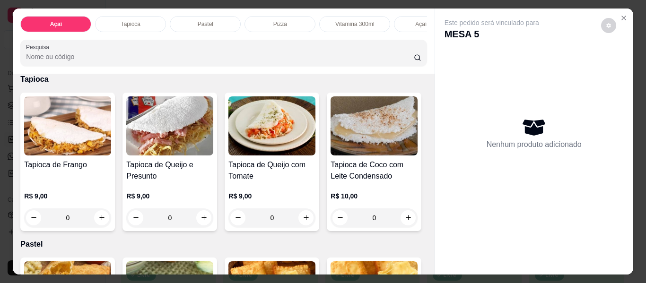
click at [229, 62] on div "0" at bounding box center [272, 53] width 87 height 19
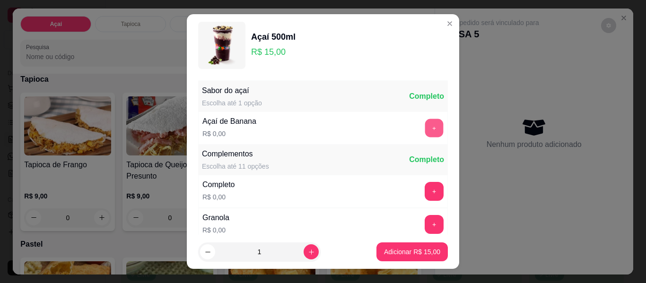
click at [425, 127] on button "+" at bounding box center [434, 128] width 18 height 18
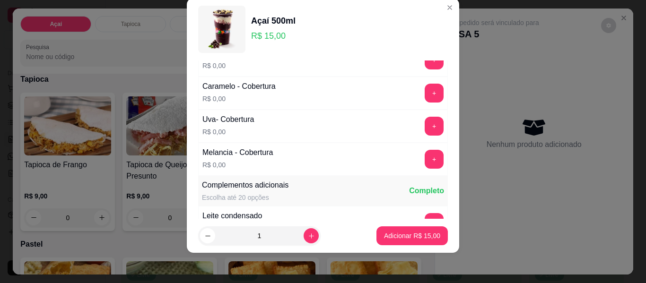
scroll to position [701, 0]
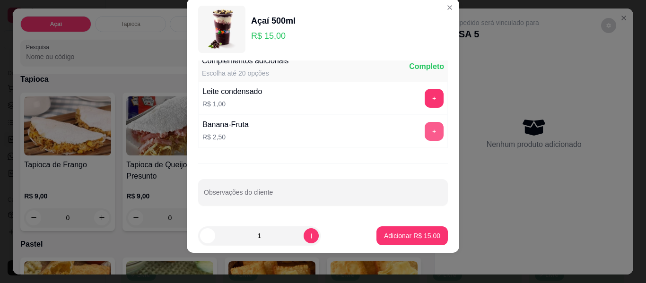
click at [425, 133] on button "+" at bounding box center [434, 131] width 19 height 19
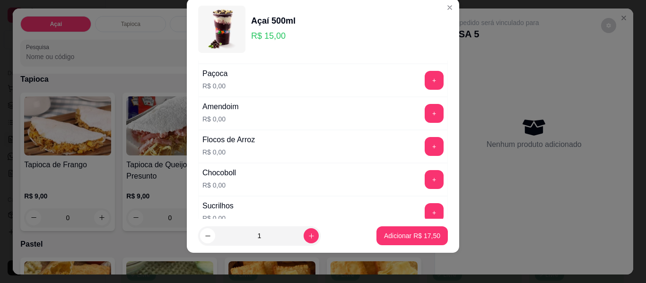
scroll to position [180, 0]
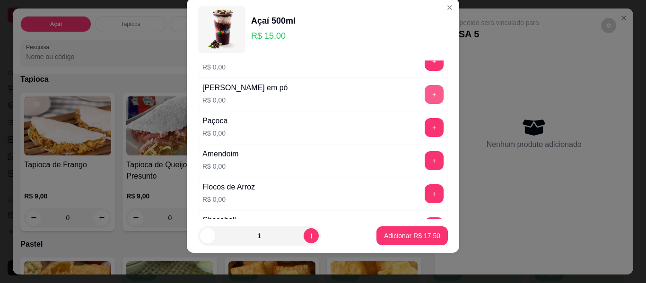
click at [425, 92] on button "+" at bounding box center [434, 94] width 19 height 19
click at [425, 127] on button "+" at bounding box center [434, 127] width 19 height 19
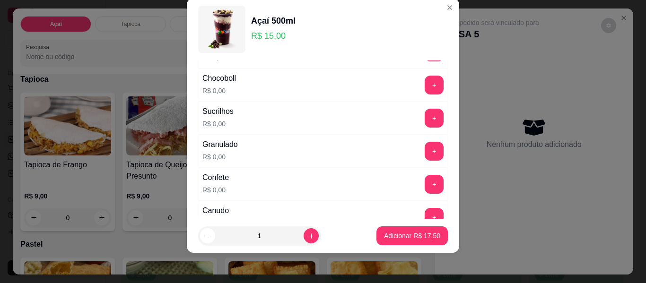
scroll to position [417, 0]
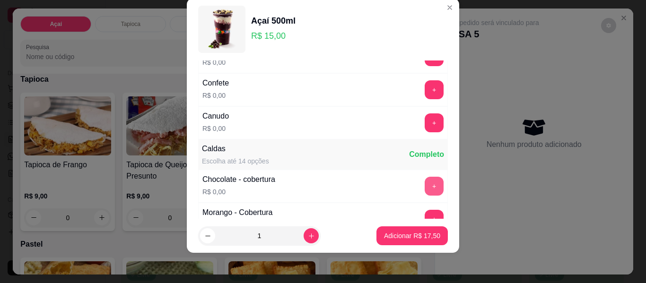
click at [425, 189] on button "+" at bounding box center [434, 186] width 19 height 19
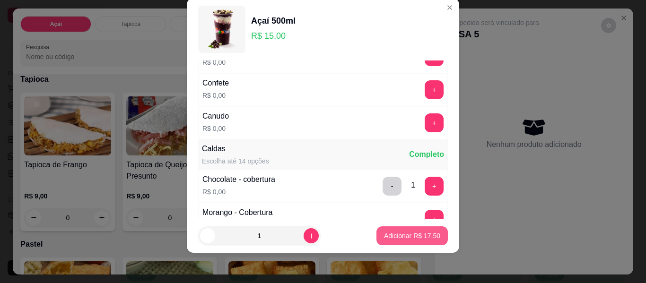
click at [399, 241] on button "Adicionar R$ 17,50" at bounding box center [412, 236] width 71 height 19
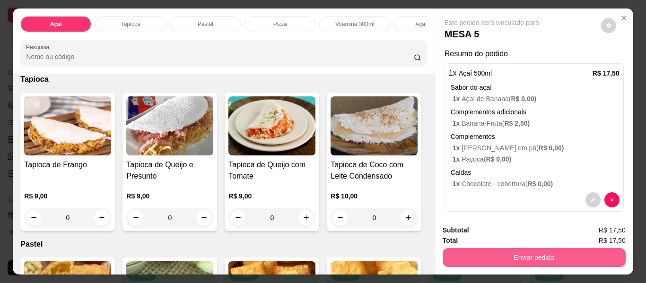
click at [517, 255] on button "Enviar pedido" at bounding box center [534, 257] width 183 height 19
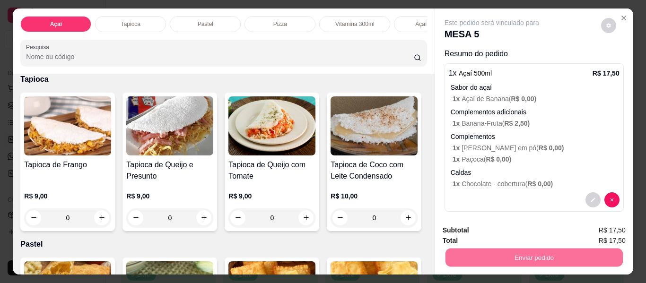
click at [489, 230] on button "Não registrar e enviar pedido" at bounding box center [503, 231] width 98 height 18
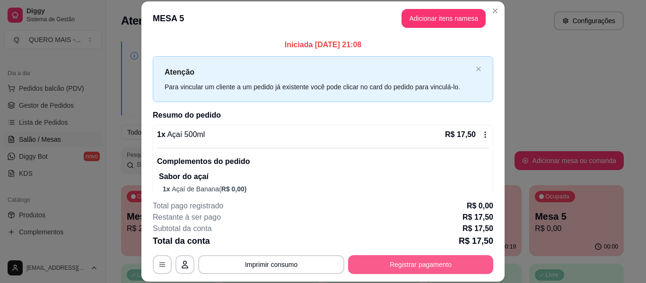
click at [374, 262] on button "Registrar pagamento" at bounding box center [420, 265] width 145 height 19
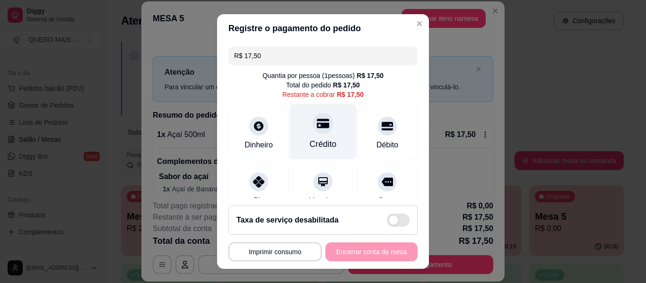
click at [321, 129] on div at bounding box center [323, 123] width 21 height 21
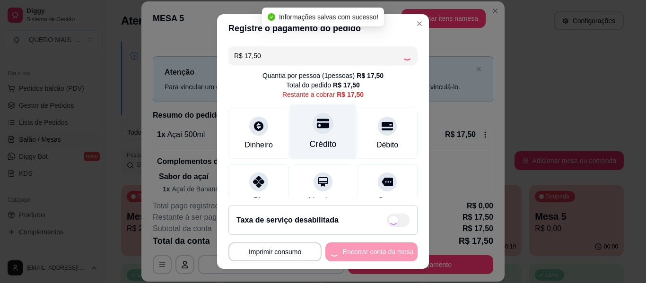
type input "R$ 0,00"
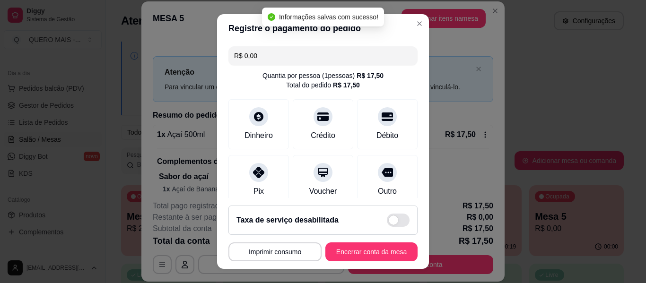
click at [392, 263] on footer "**********" at bounding box center [323, 233] width 212 height 71
click at [385, 251] on button "Encerrar conta da mesa" at bounding box center [372, 252] width 92 height 19
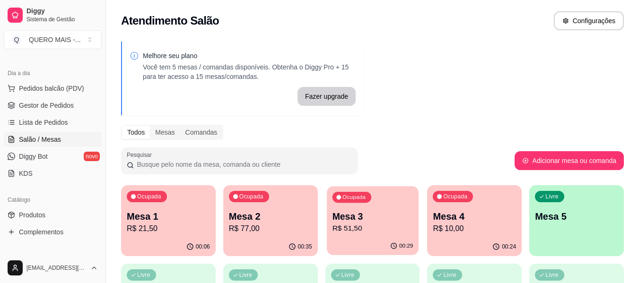
click at [345, 224] on p "R$ 51,50" at bounding box center [372, 228] width 81 height 11
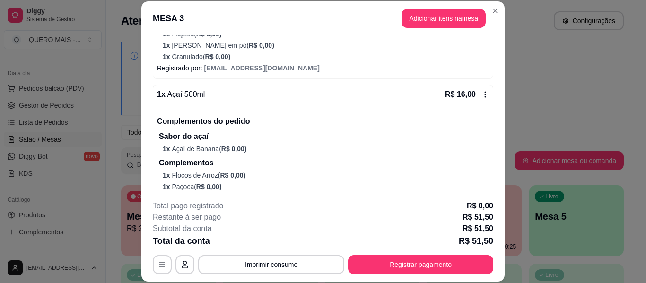
scroll to position [284, 0]
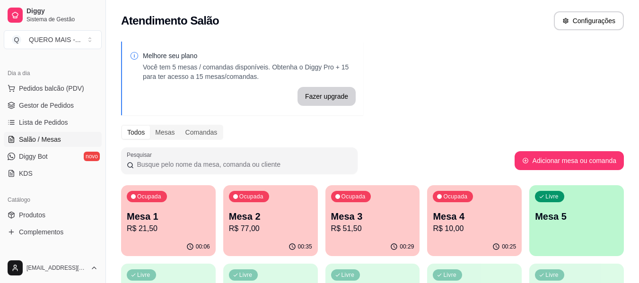
click at [265, 227] on p "R$ 77,00" at bounding box center [270, 228] width 83 height 11
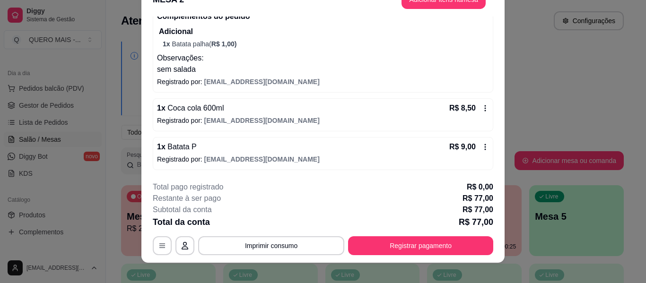
scroll to position [29, 0]
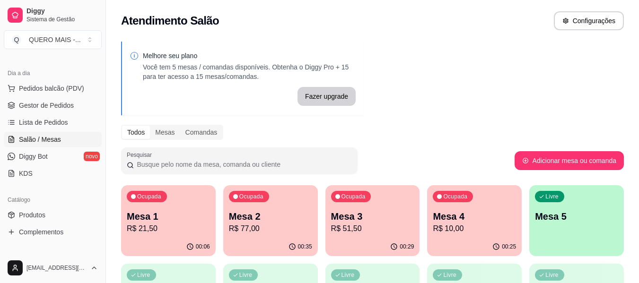
click at [182, 227] on p "R$ 21,50" at bounding box center [168, 228] width 83 height 11
click at [459, 219] on p "Mesa 4" at bounding box center [474, 217] width 81 height 13
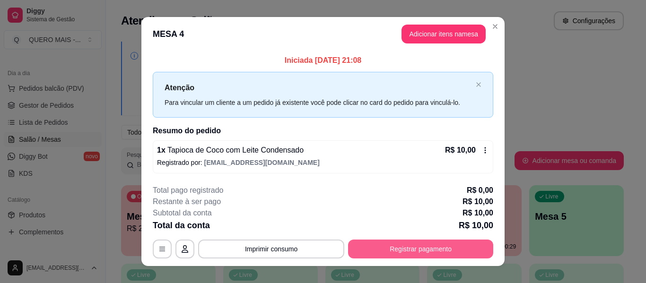
click at [432, 247] on button "Registrar pagamento" at bounding box center [420, 249] width 145 height 19
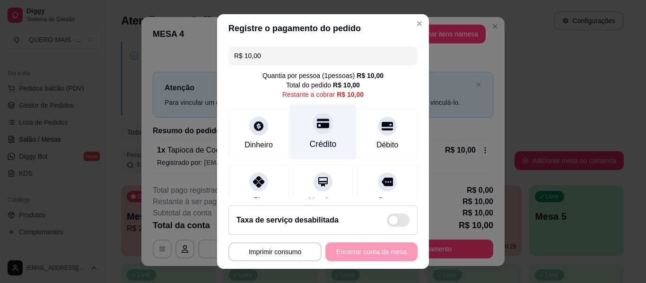
click at [313, 132] on div at bounding box center [323, 123] width 21 height 21
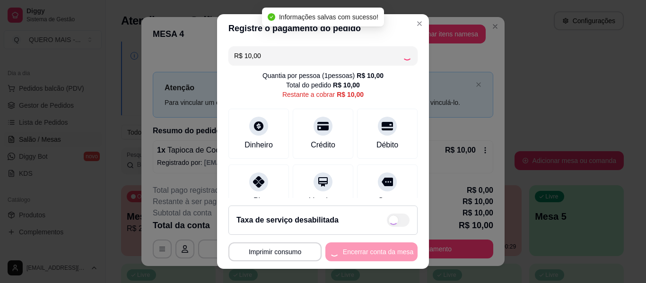
type input "R$ 0,00"
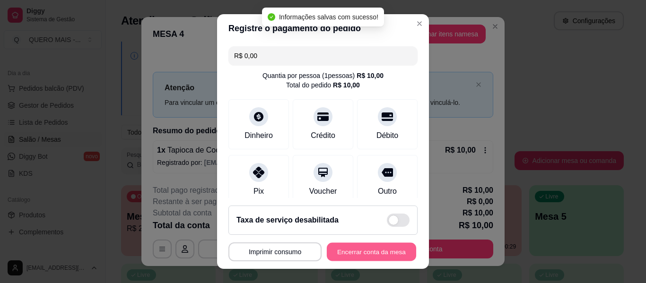
click at [352, 253] on button "Encerrar conta da mesa" at bounding box center [371, 252] width 89 height 18
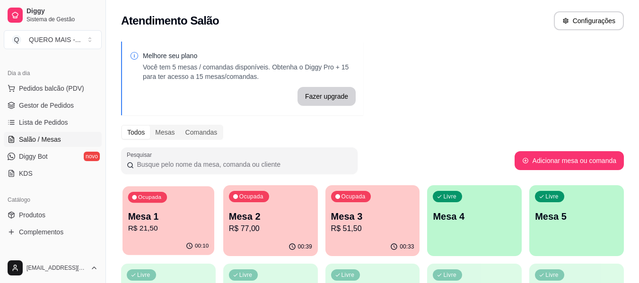
click at [159, 234] on p "R$ 21,50" at bounding box center [168, 228] width 81 height 11
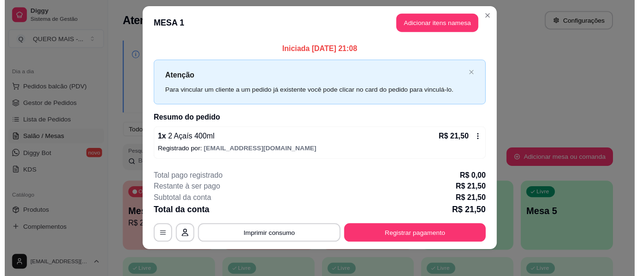
scroll to position [13, 0]
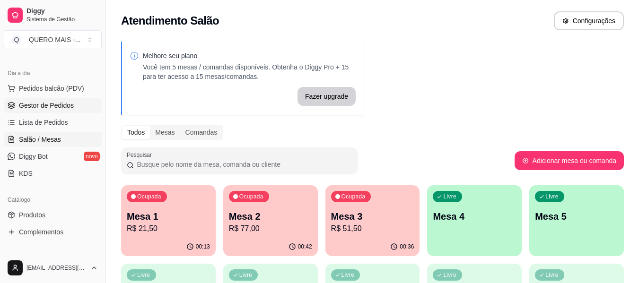
click at [20, 104] on span "Gestor de Pedidos" at bounding box center [46, 105] width 55 height 9
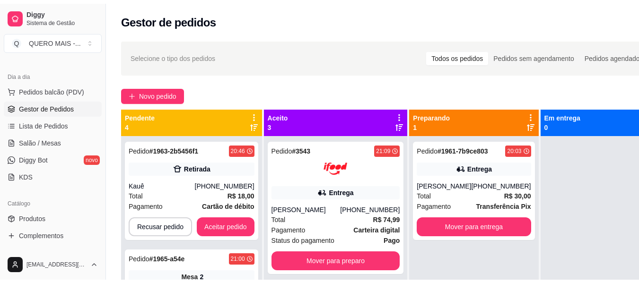
scroll to position [26, 0]
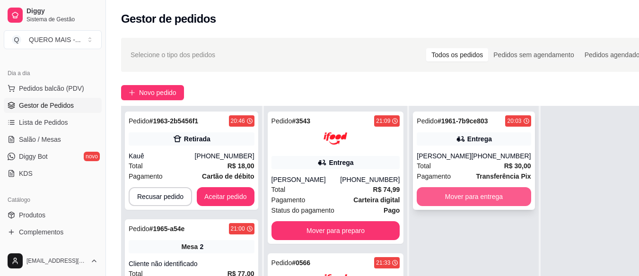
click at [467, 195] on button "Mover para entrega" at bounding box center [474, 196] width 114 height 19
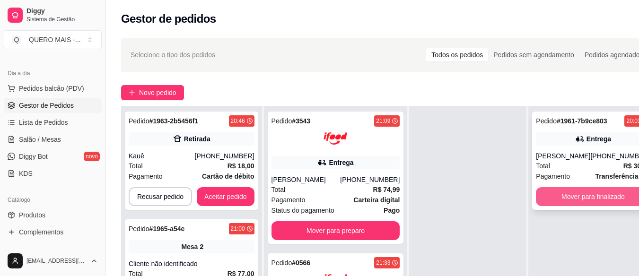
click at [536, 199] on button "Mover para finalizado" at bounding box center [593, 196] width 114 height 19
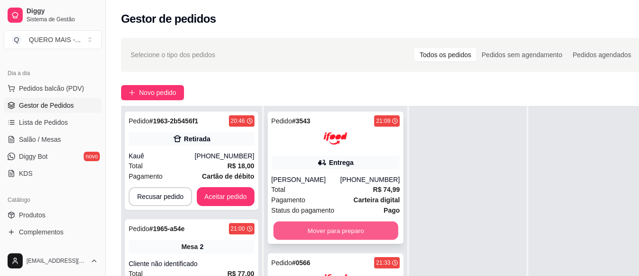
click at [325, 238] on button "Mover para preparo" at bounding box center [335, 231] width 125 height 18
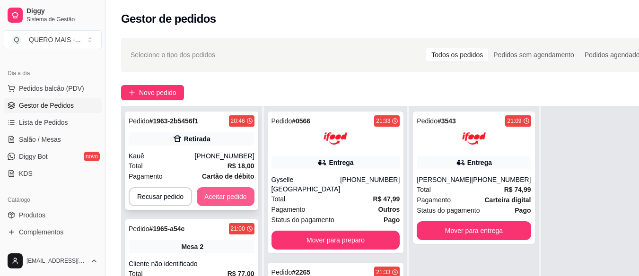
click at [222, 191] on button "Aceitar pedido" at bounding box center [226, 196] width 58 height 19
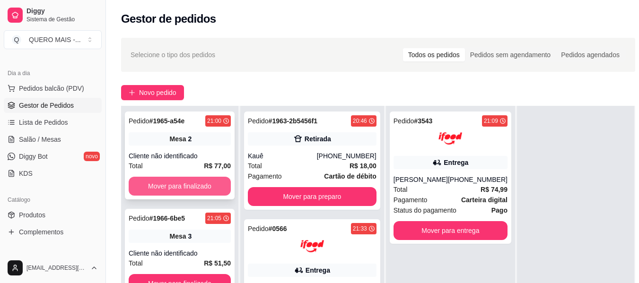
click at [211, 186] on button "Mover para finalizado" at bounding box center [180, 186] width 102 height 19
click at [199, 186] on button "Mover para finalizado" at bounding box center [180, 186] width 102 height 19
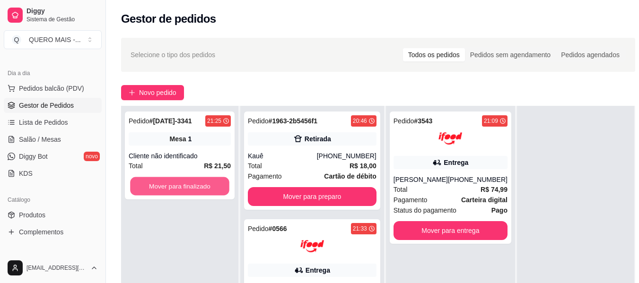
click at [199, 186] on button "Mover para finalizado" at bounding box center [179, 186] width 99 height 18
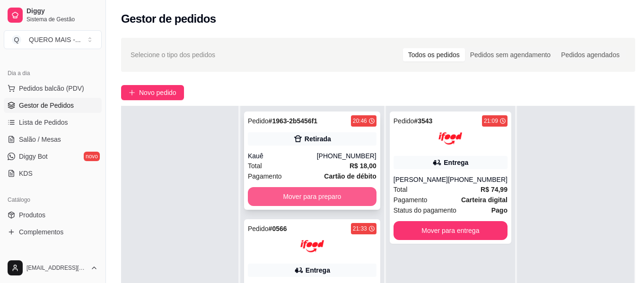
click at [277, 201] on button "Mover para preparo" at bounding box center [312, 196] width 129 height 19
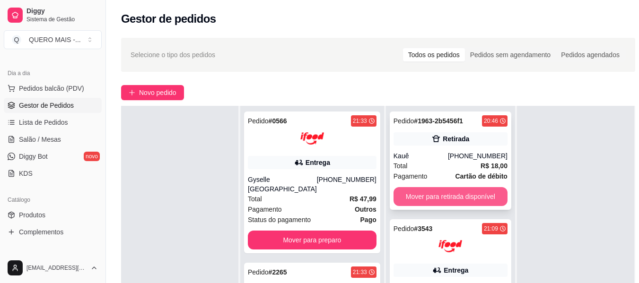
click at [408, 202] on button "Mover para retirada disponível" at bounding box center [451, 196] width 114 height 19
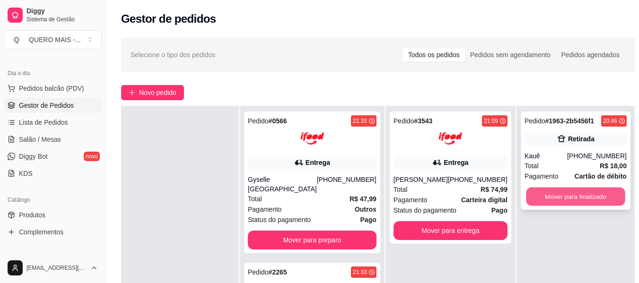
click at [546, 194] on button "Mover para finalizado" at bounding box center [575, 197] width 99 height 18
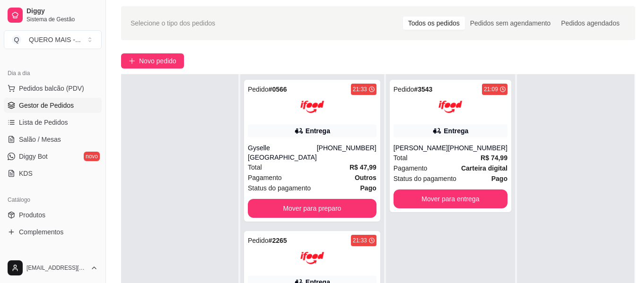
scroll to position [144, 0]
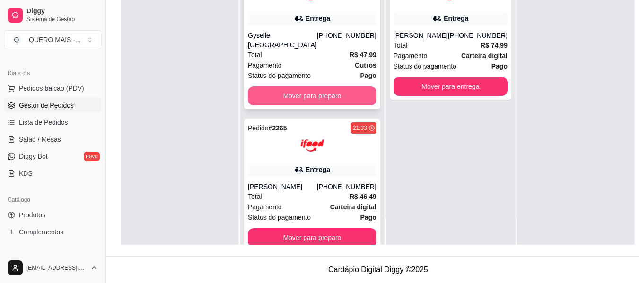
click at [286, 90] on button "Mover para preparo" at bounding box center [312, 96] width 129 height 19
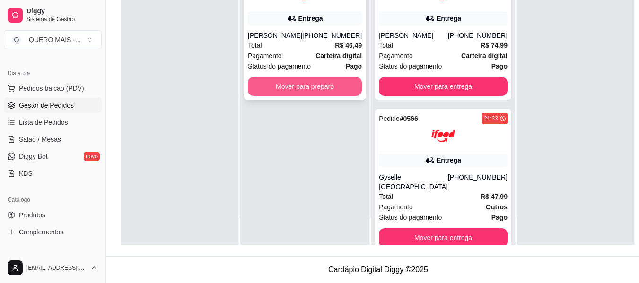
click at [285, 96] on button "Mover para preparo" at bounding box center [305, 86] width 114 height 19
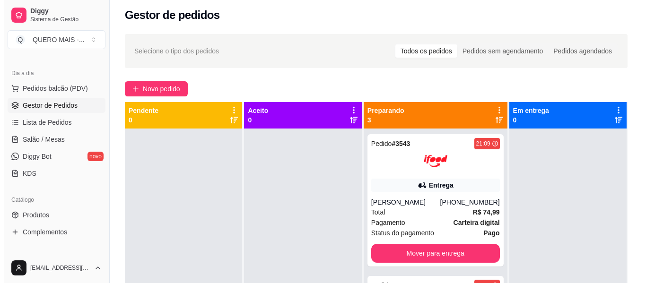
scroll to position [0, 0]
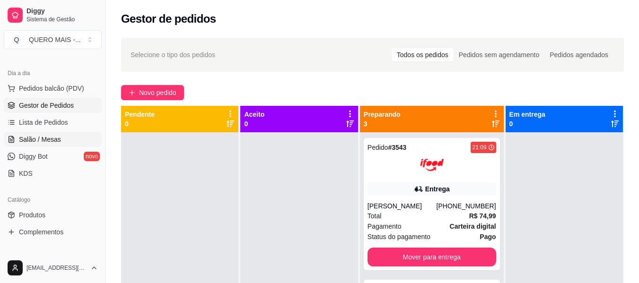
click at [18, 138] on link "Salão / Mesas" at bounding box center [53, 139] width 98 height 15
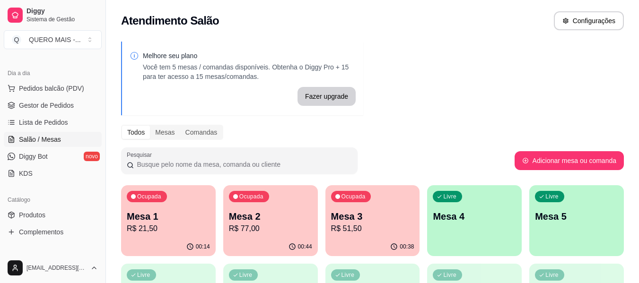
click at [265, 222] on p "Mesa 2" at bounding box center [270, 216] width 83 height 13
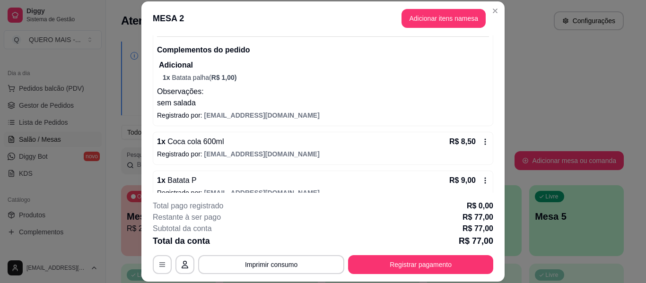
scroll to position [204, 0]
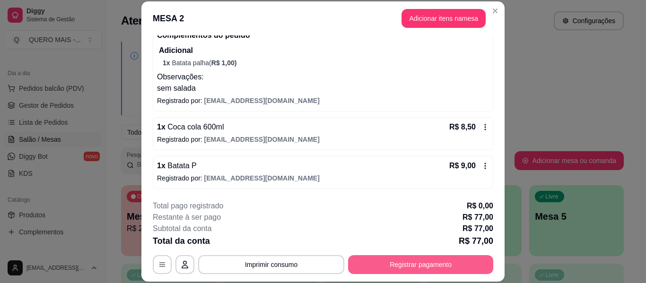
click at [446, 261] on button "Registrar pagamento" at bounding box center [420, 265] width 145 height 19
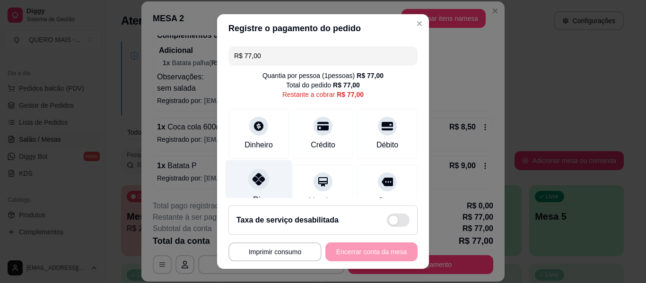
click at [253, 177] on icon at bounding box center [259, 179] width 12 height 12
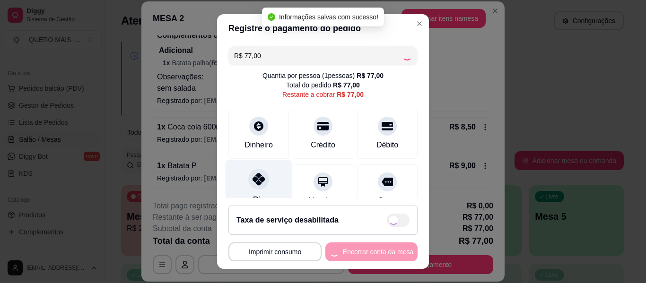
type input "R$ 0,00"
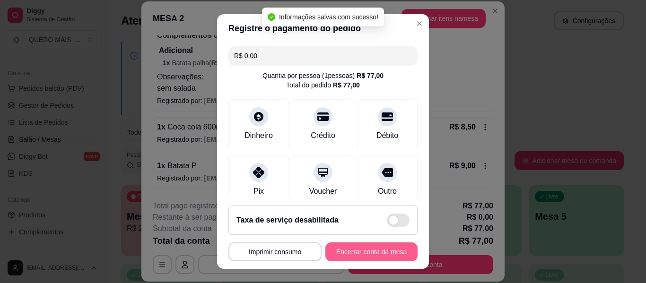
click at [343, 250] on button "Encerrar conta da mesa" at bounding box center [372, 252] width 92 height 19
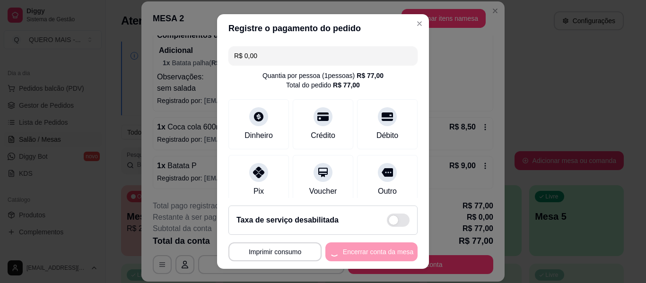
scroll to position [0, 0]
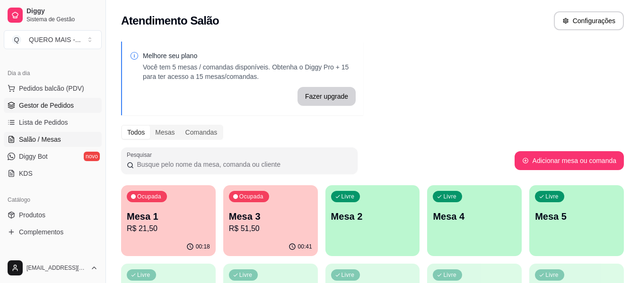
click at [38, 107] on span "Gestor de Pedidos" at bounding box center [46, 105] width 55 height 9
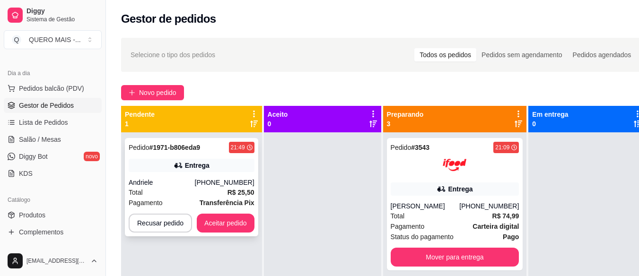
click at [219, 175] on div "Pedido # 1971-b806eda9 21:49 Entrega Andriele [PHONE_NUMBER] Total R$ 25,50 Pag…" at bounding box center [191, 187] width 133 height 98
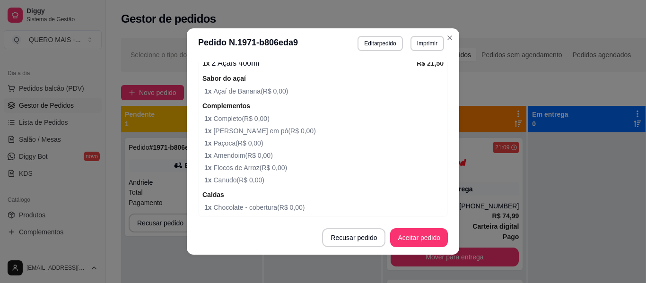
scroll to position [357, 0]
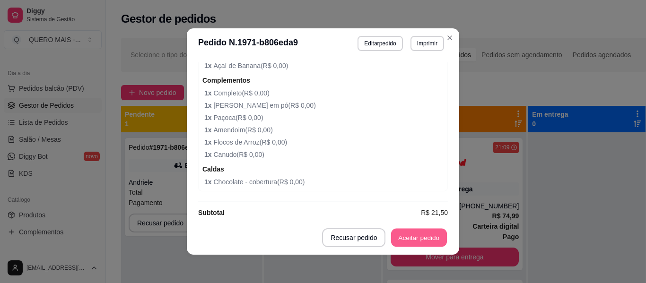
click at [419, 235] on button "Aceitar pedido" at bounding box center [419, 238] width 56 height 18
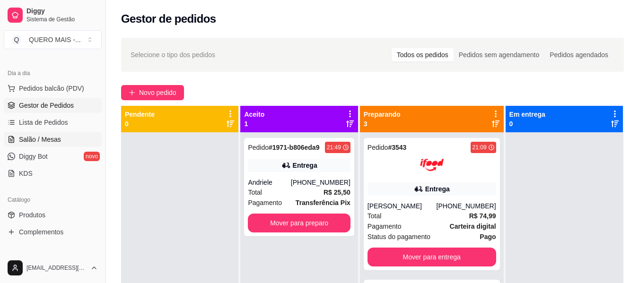
click at [22, 141] on span "Salão / Mesas" at bounding box center [40, 139] width 42 height 9
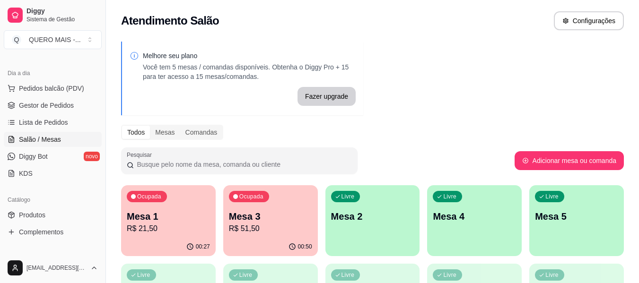
click at [362, 229] on div "Livre Mesa 2" at bounding box center [373, 215] width 95 height 60
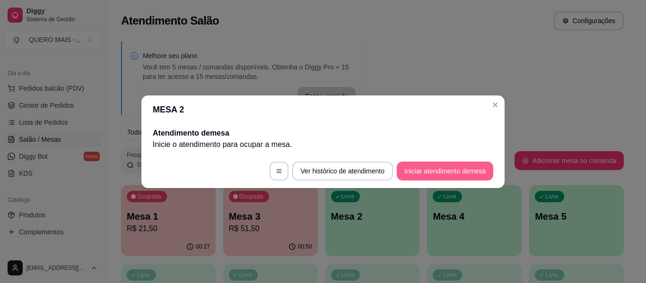
click at [438, 167] on button "Iniciar atendimento de mesa" at bounding box center [445, 171] width 97 height 19
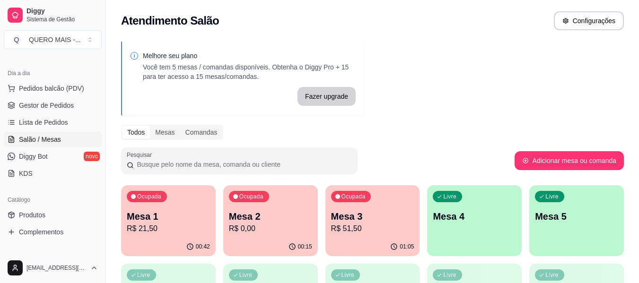
click at [459, 218] on p "Mesa 4" at bounding box center [474, 216] width 83 height 13
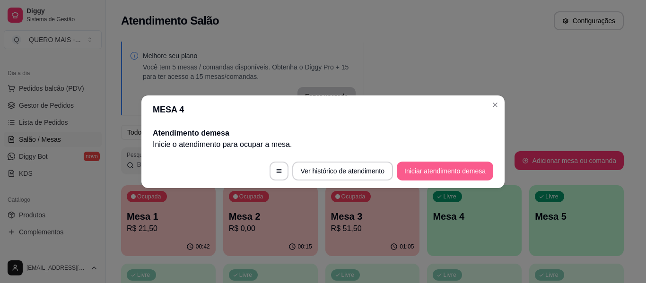
click at [459, 171] on button "Iniciar atendimento de mesa" at bounding box center [445, 171] width 97 height 19
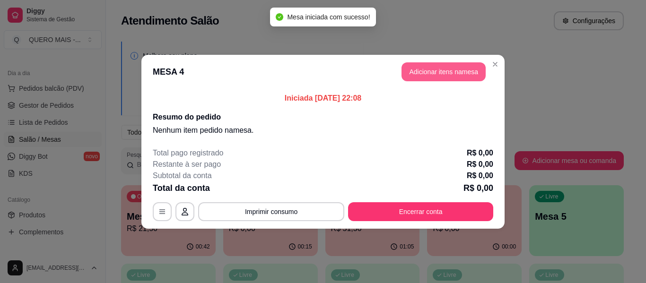
click at [471, 72] on button "Adicionar itens na mesa" at bounding box center [444, 71] width 84 height 19
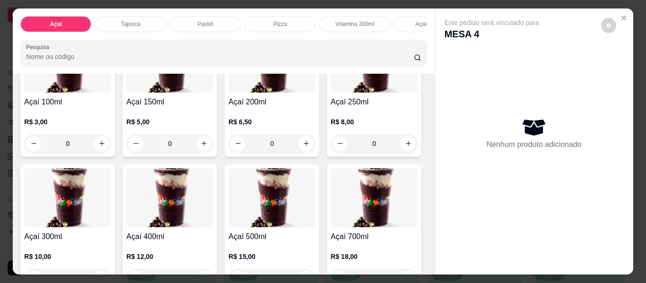
scroll to position [189, 0]
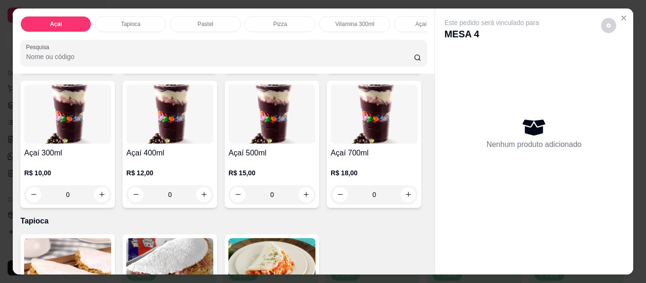
click at [213, 200] on div "0" at bounding box center [169, 194] width 87 height 19
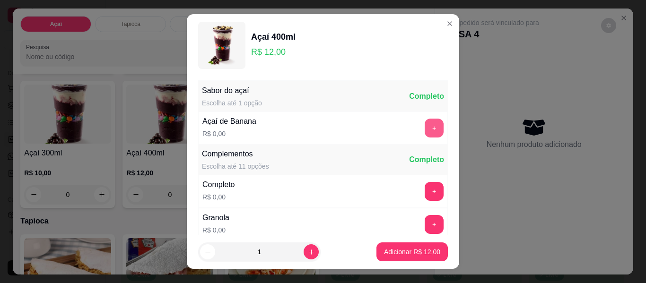
click at [425, 129] on button "+" at bounding box center [434, 128] width 19 height 19
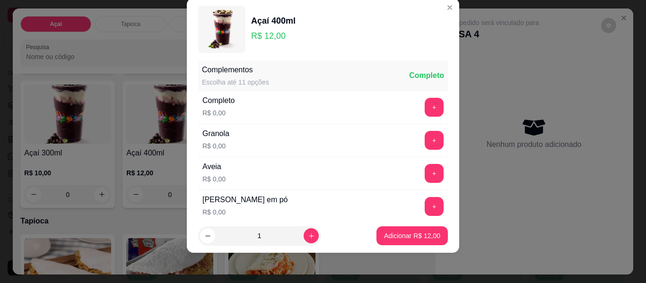
scroll to position [115, 0]
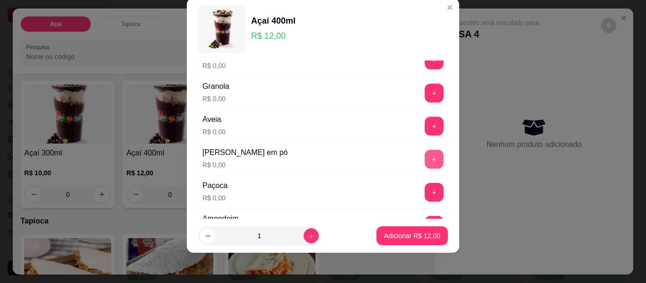
click at [425, 160] on button "+" at bounding box center [434, 159] width 19 height 19
click at [425, 194] on button "+" at bounding box center [434, 192] width 19 height 19
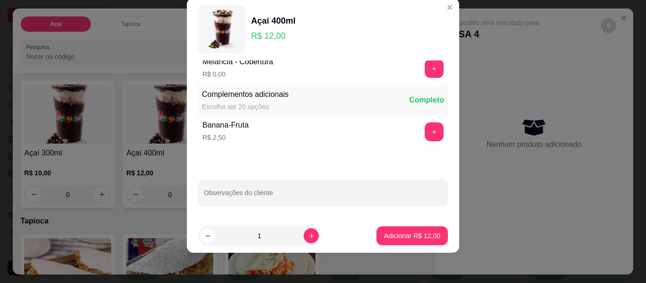
scroll to position [668, 0]
click at [425, 131] on button "+" at bounding box center [434, 132] width 18 height 18
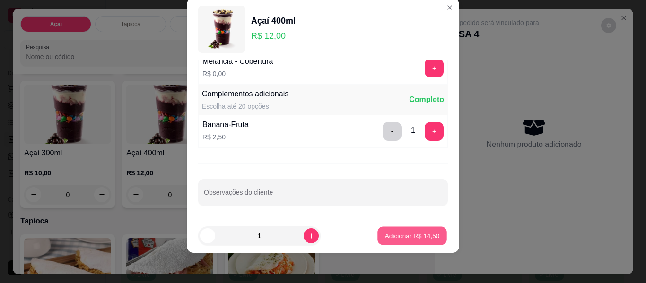
click at [391, 234] on p "Adicionar R$ 14,50" at bounding box center [412, 235] width 55 height 9
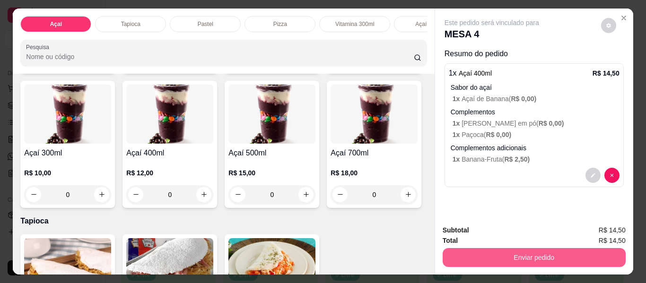
click at [518, 260] on button "Enviar pedido" at bounding box center [534, 257] width 183 height 19
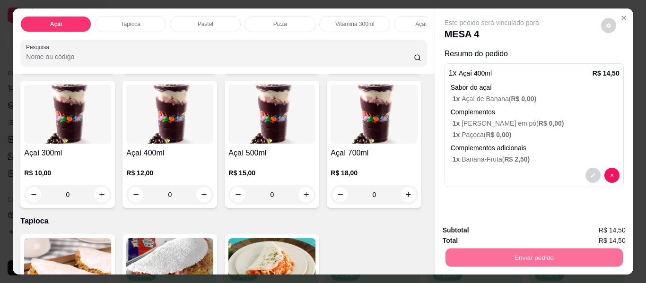
click at [492, 230] on button "Não registrar e enviar pedido" at bounding box center [503, 231] width 96 height 18
